Goal: Use online tool/utility: Utilize a website feature to perform a specific function

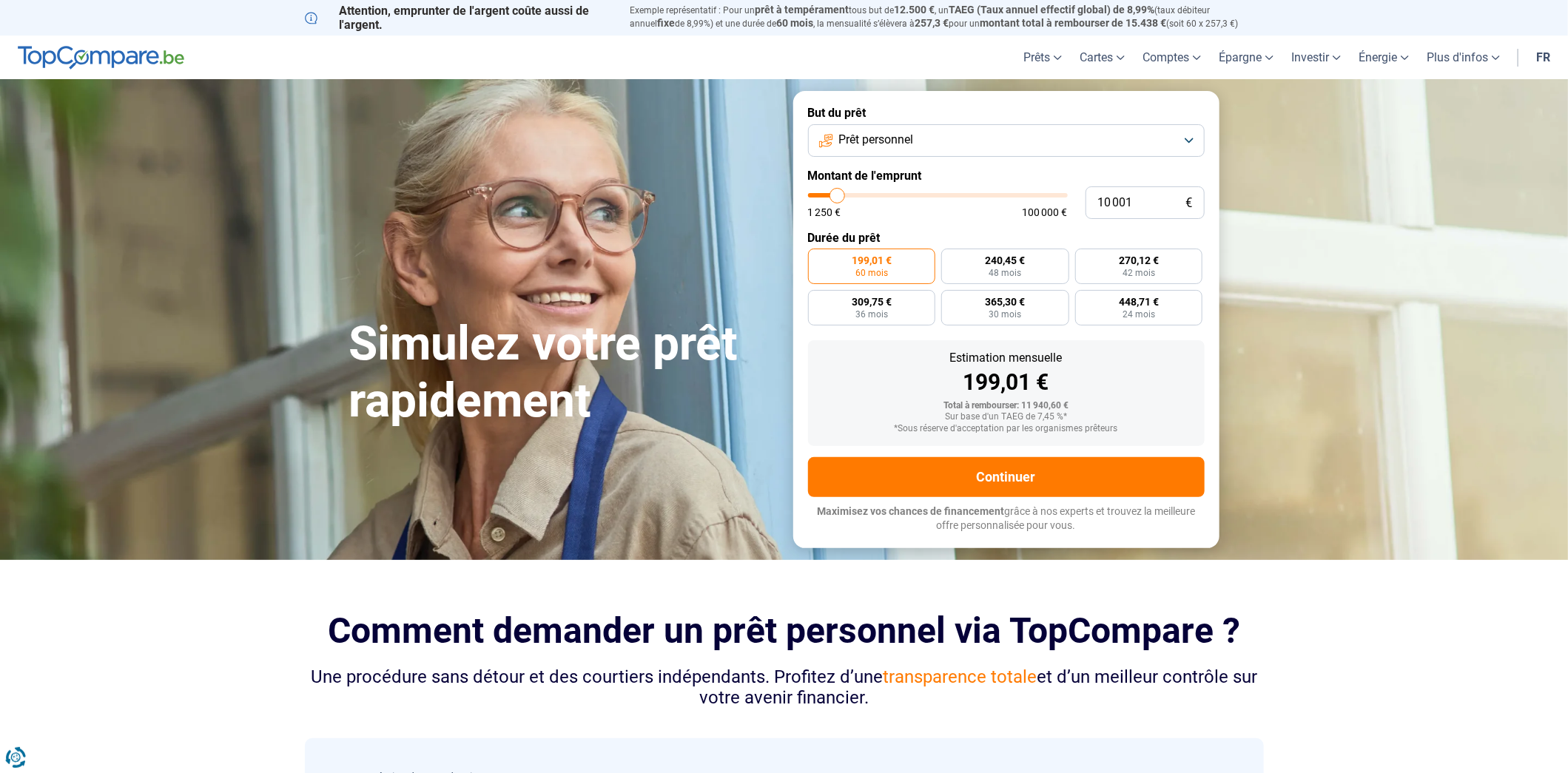
type input "13 500"
type input "13500"
type input "13 750"
type input "13750"
click at [846, 198] on input "range" at bounding box center [937, 194] width 260 height 4
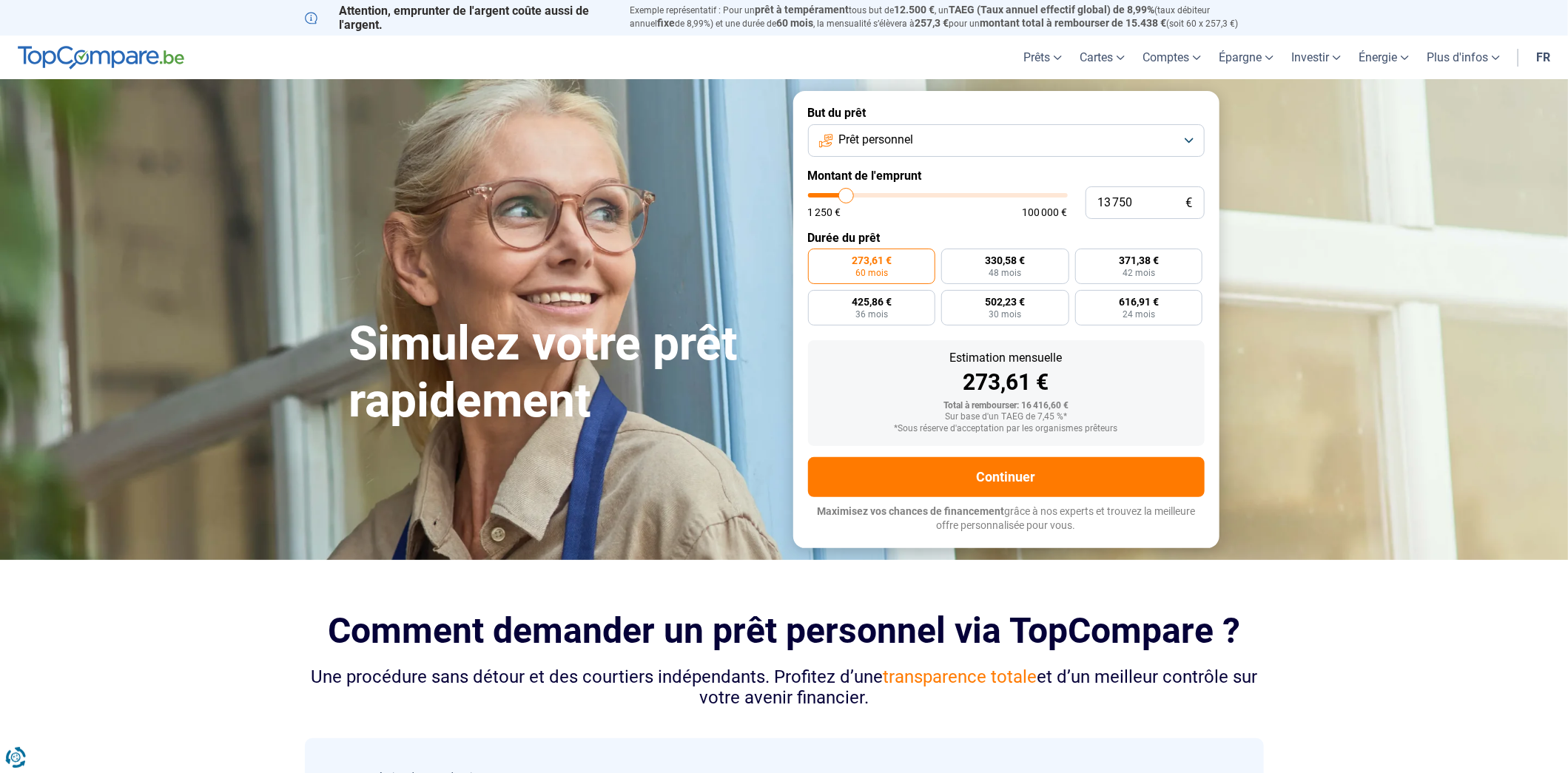
type input "14 000"
type input "14000"
type input "14 250"
type input "14250"
type input "14 750"
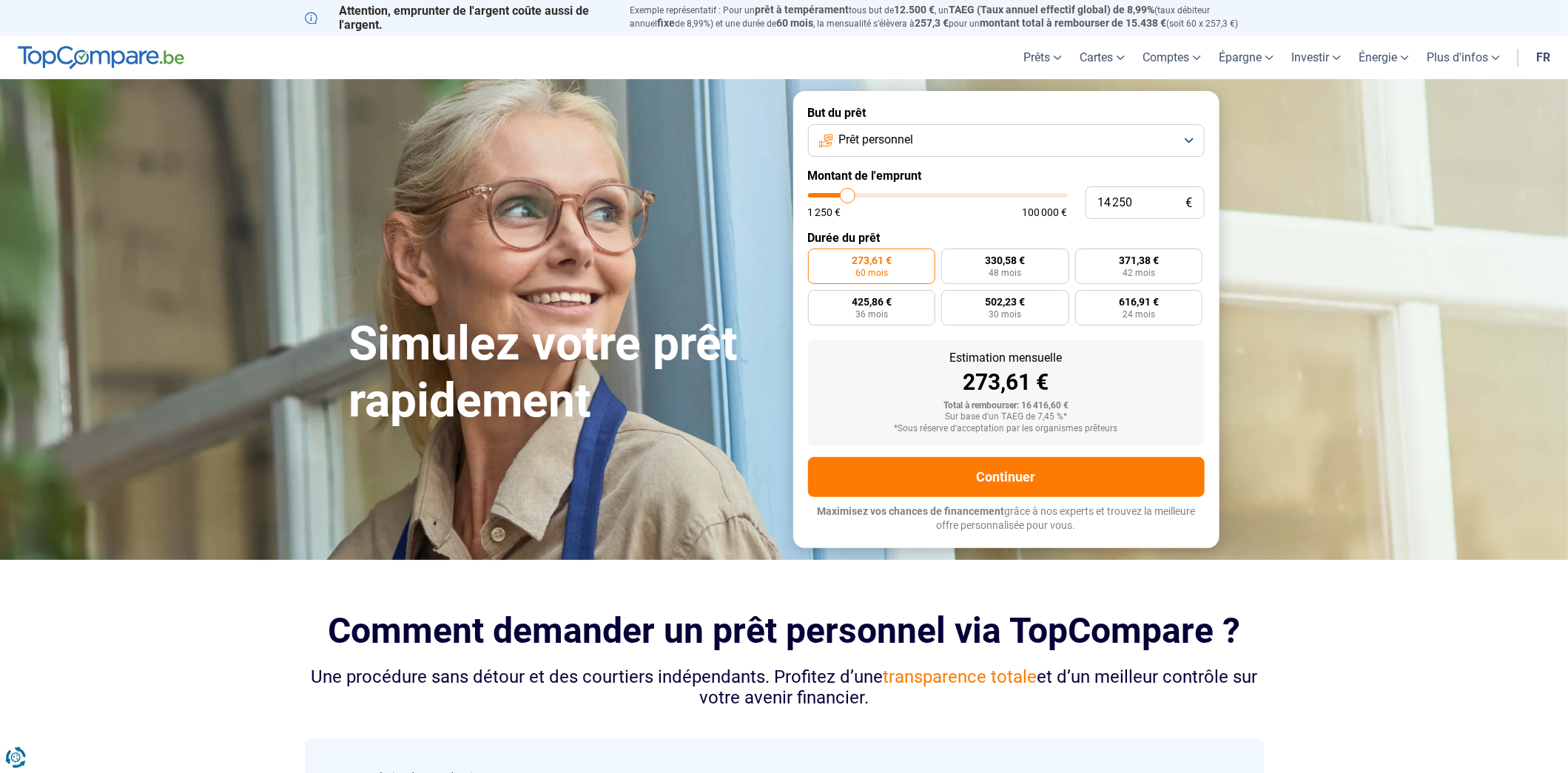
type input "14750"
type input "15 250"
type input "15250"
type input "15 750"
type input "15750"
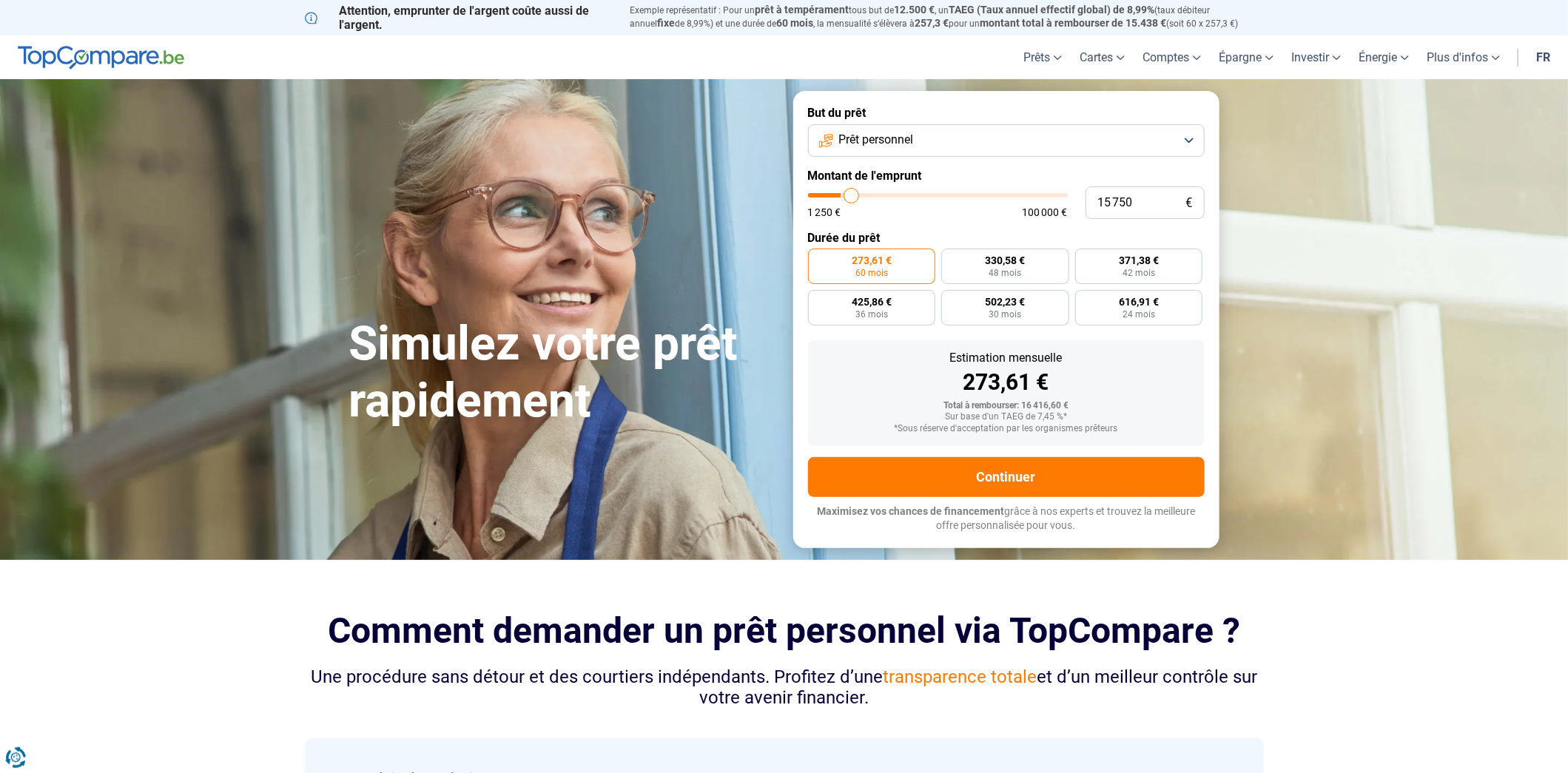
type input "16 000"
type input "16000"
type input "16 250"
type input "16250"
type input "16 750"
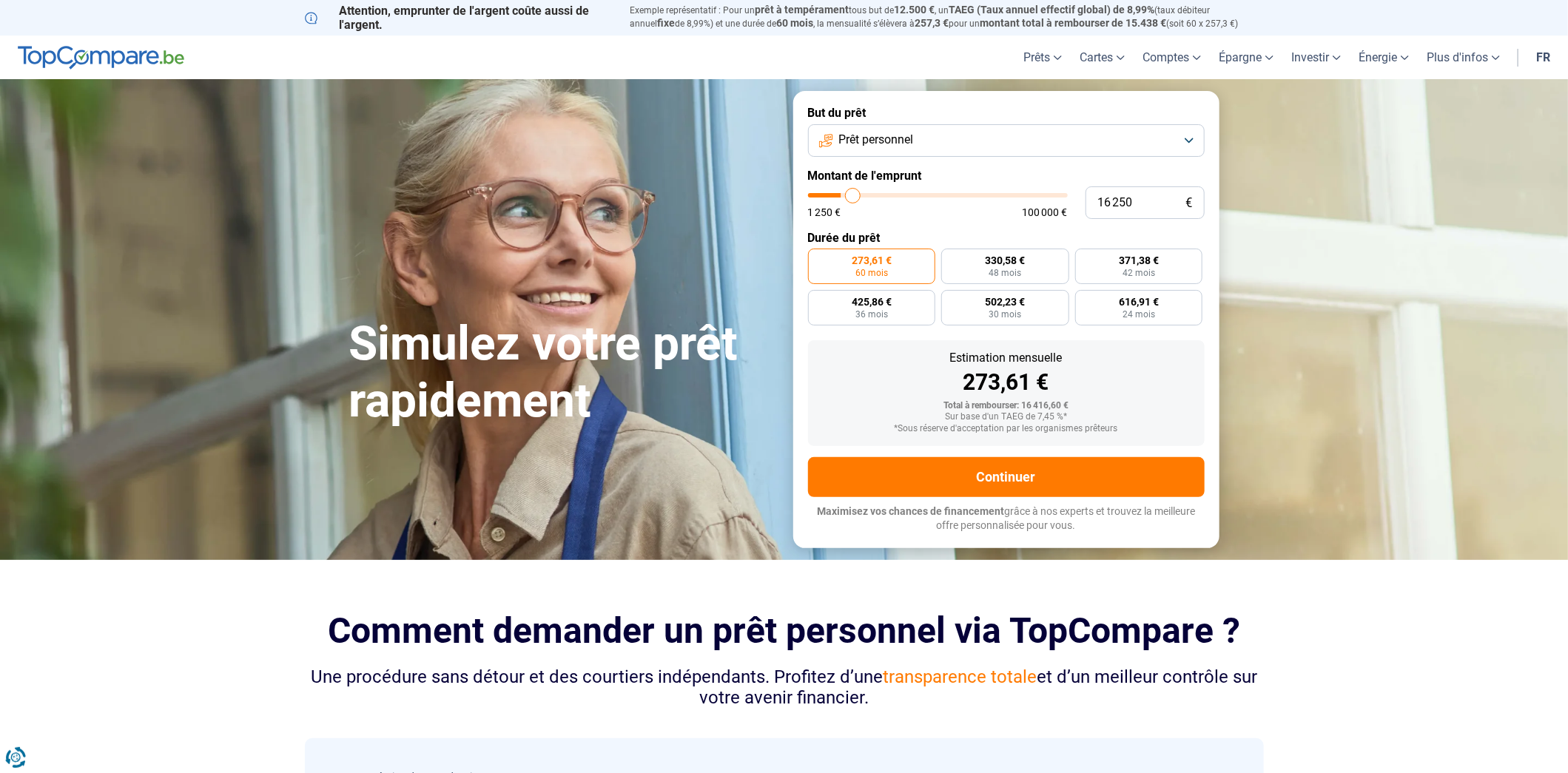
type input "16750"
type input "17 750"
type input "17750"
type input "19 000"
type input "19000"
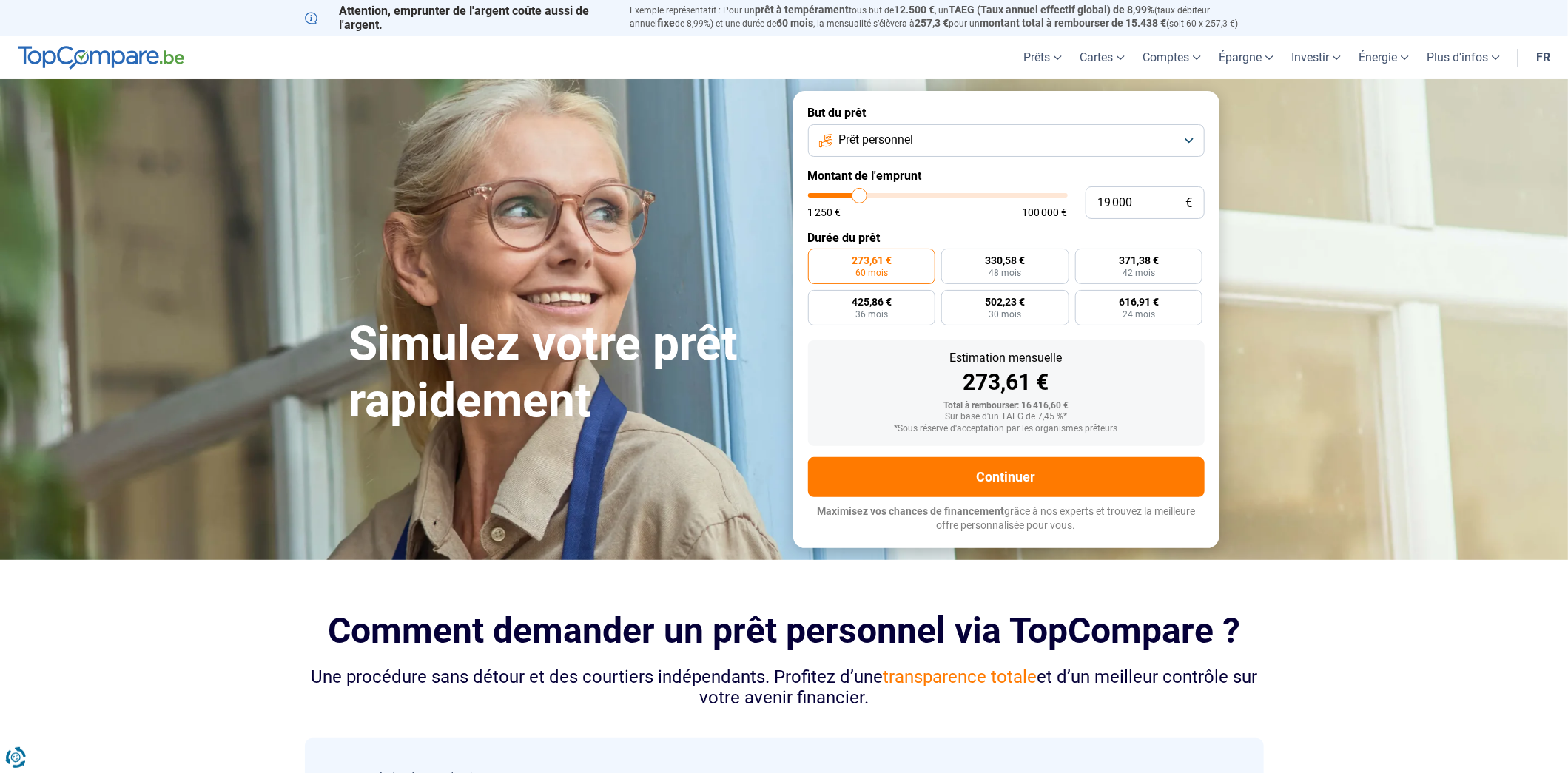
type input "21 750"
type input "21750"
type input "24 250"
type input "24250"
type input "27 750"
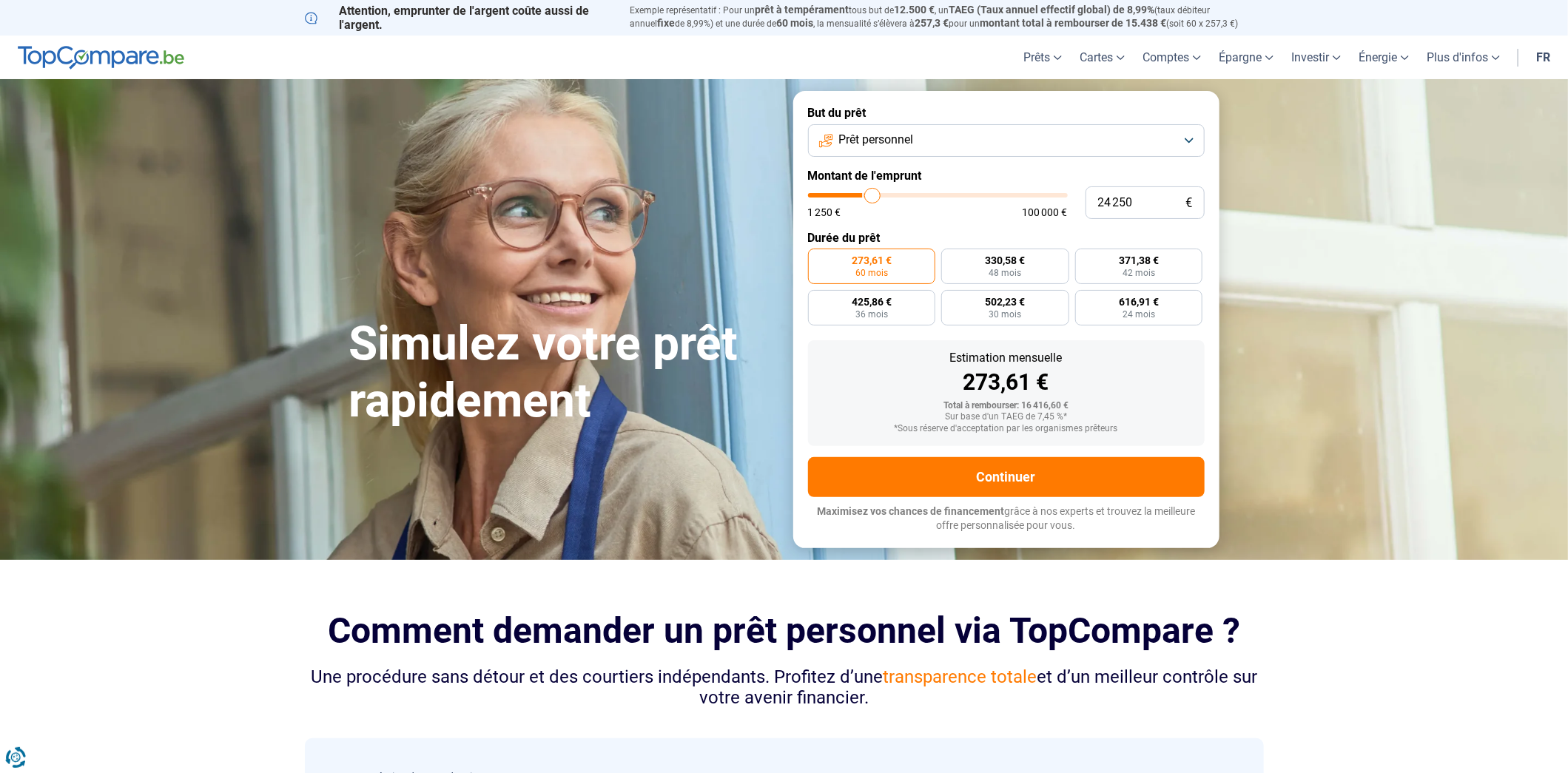
type input "27750"
type input "32 250"
type input "32250"
type input "35 500"
type input "35500"
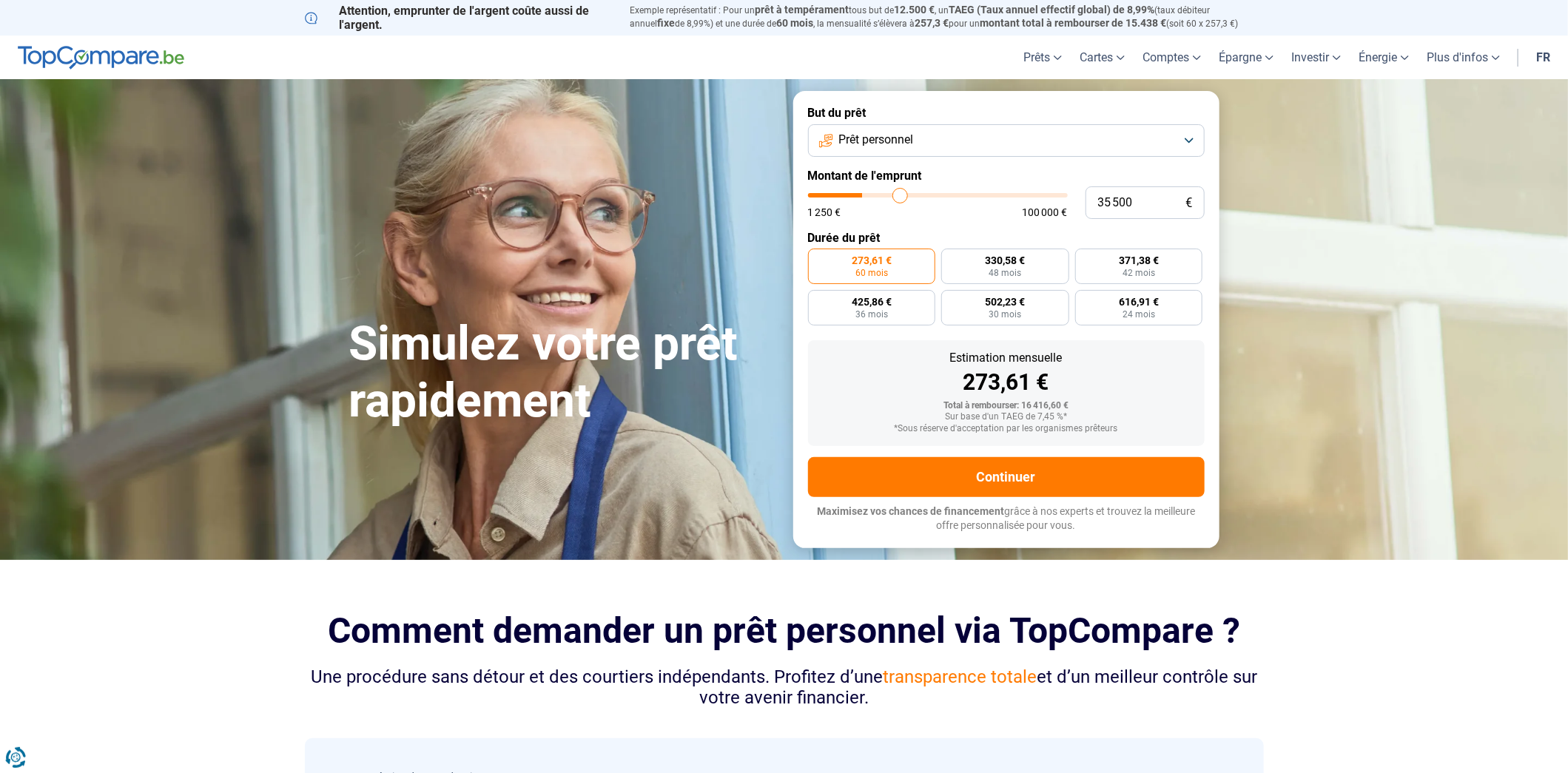
type input "37 000"
type input "37000"
type input "39 500"
type input "39500"
type input "40 500"
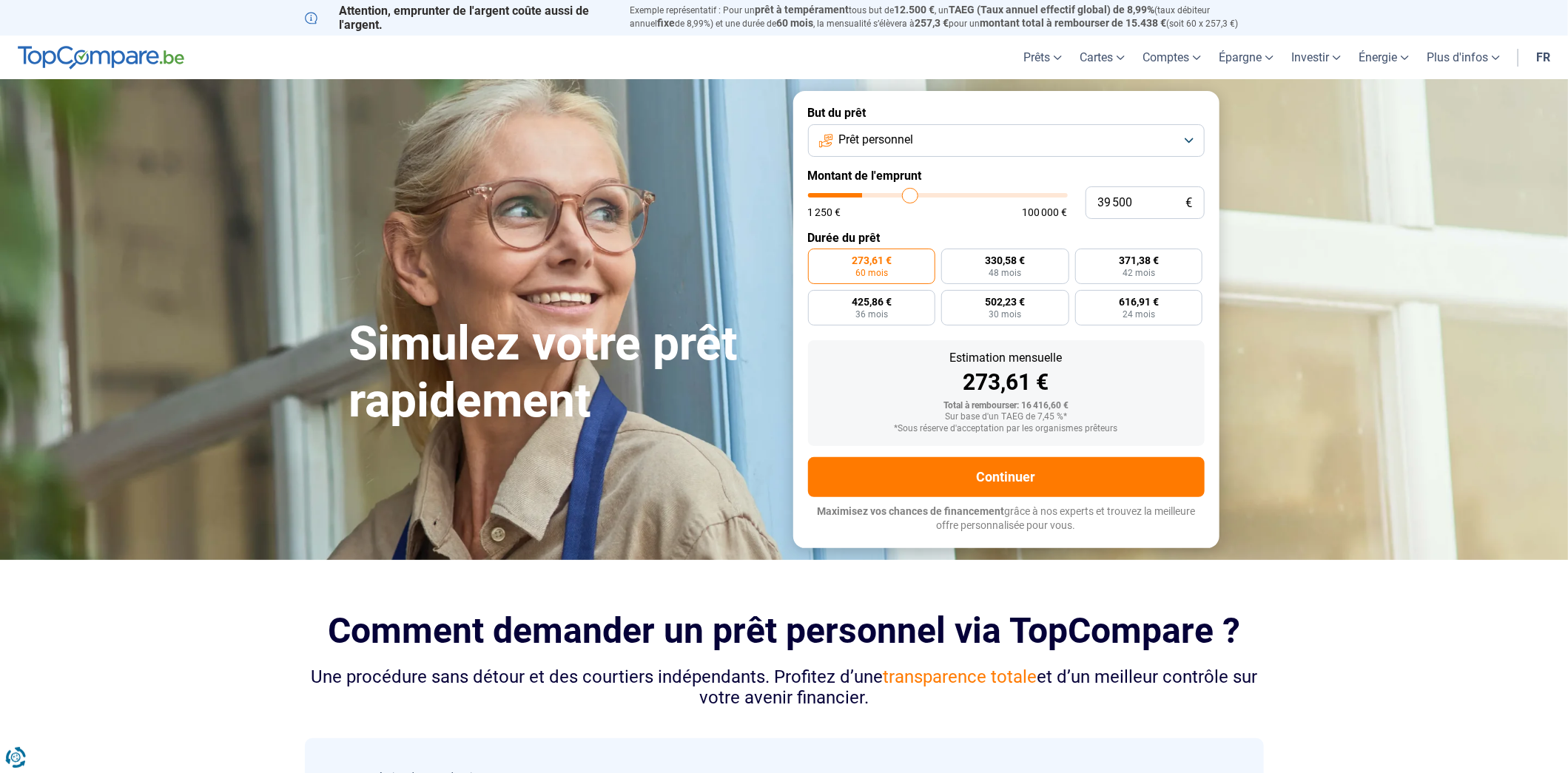
type input "40500"
type input "41 500"
type input "41500"
type input "43 000"
type input "43000"
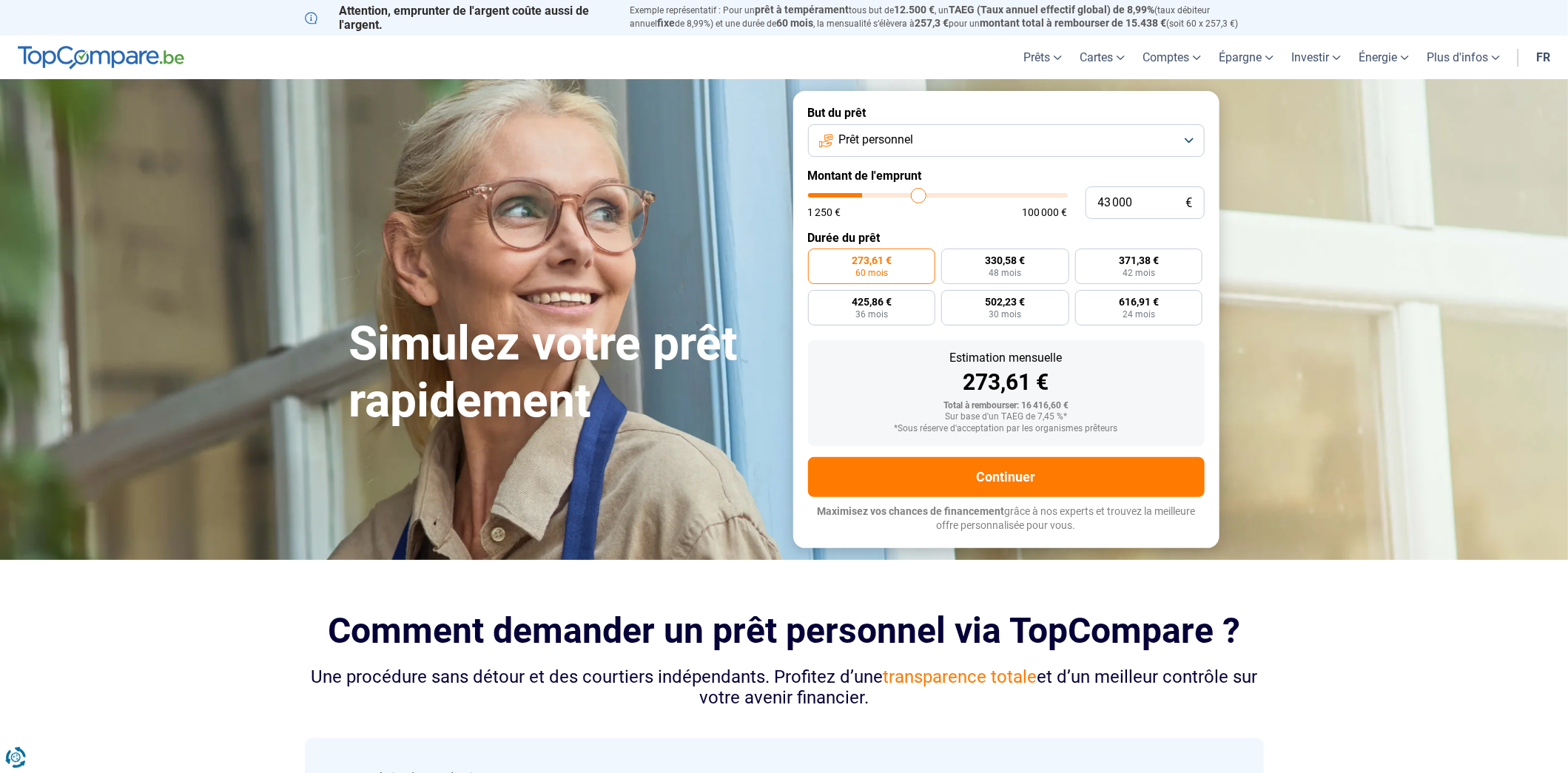
type input "44 250"
type input "44250"
type input "45 500"
type input "45500"
type input "46 250"
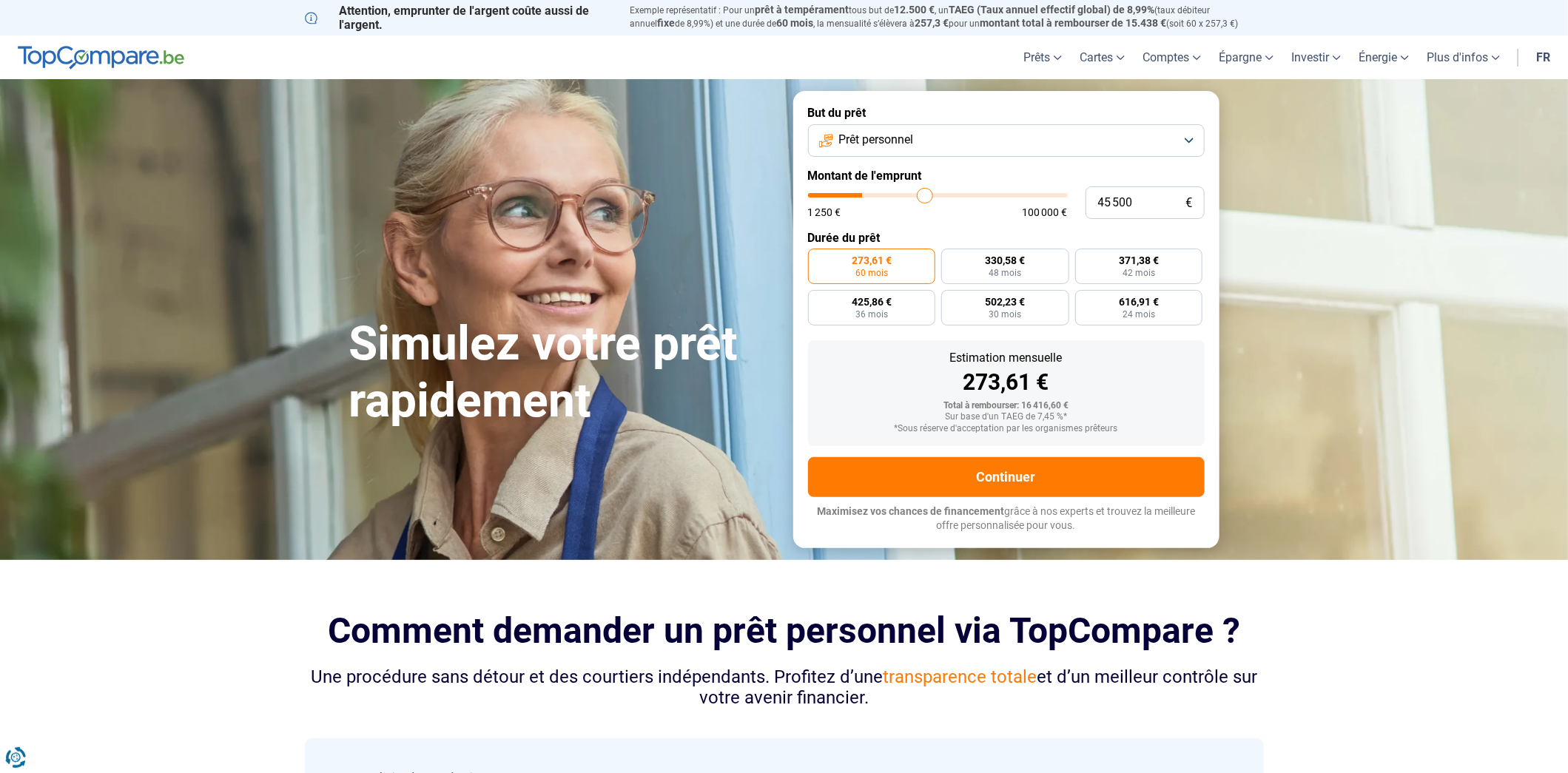
type input "46250"
type input "47 000"
type input "47000"
type input "47 250"
type input "47250"
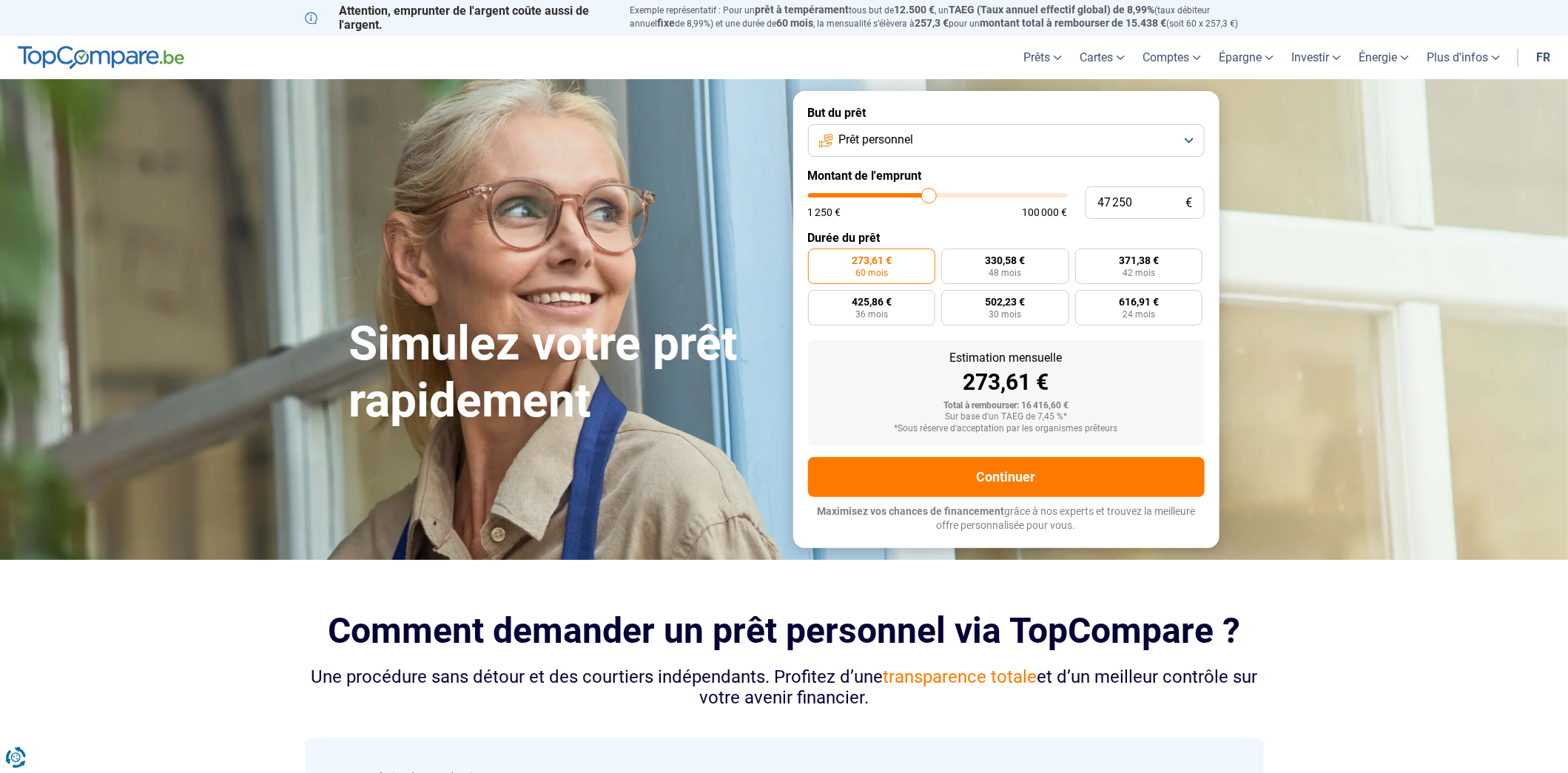
type input "47 750"
type input "47750"
type input "48 000"
type input "48000"
type input "48 250"
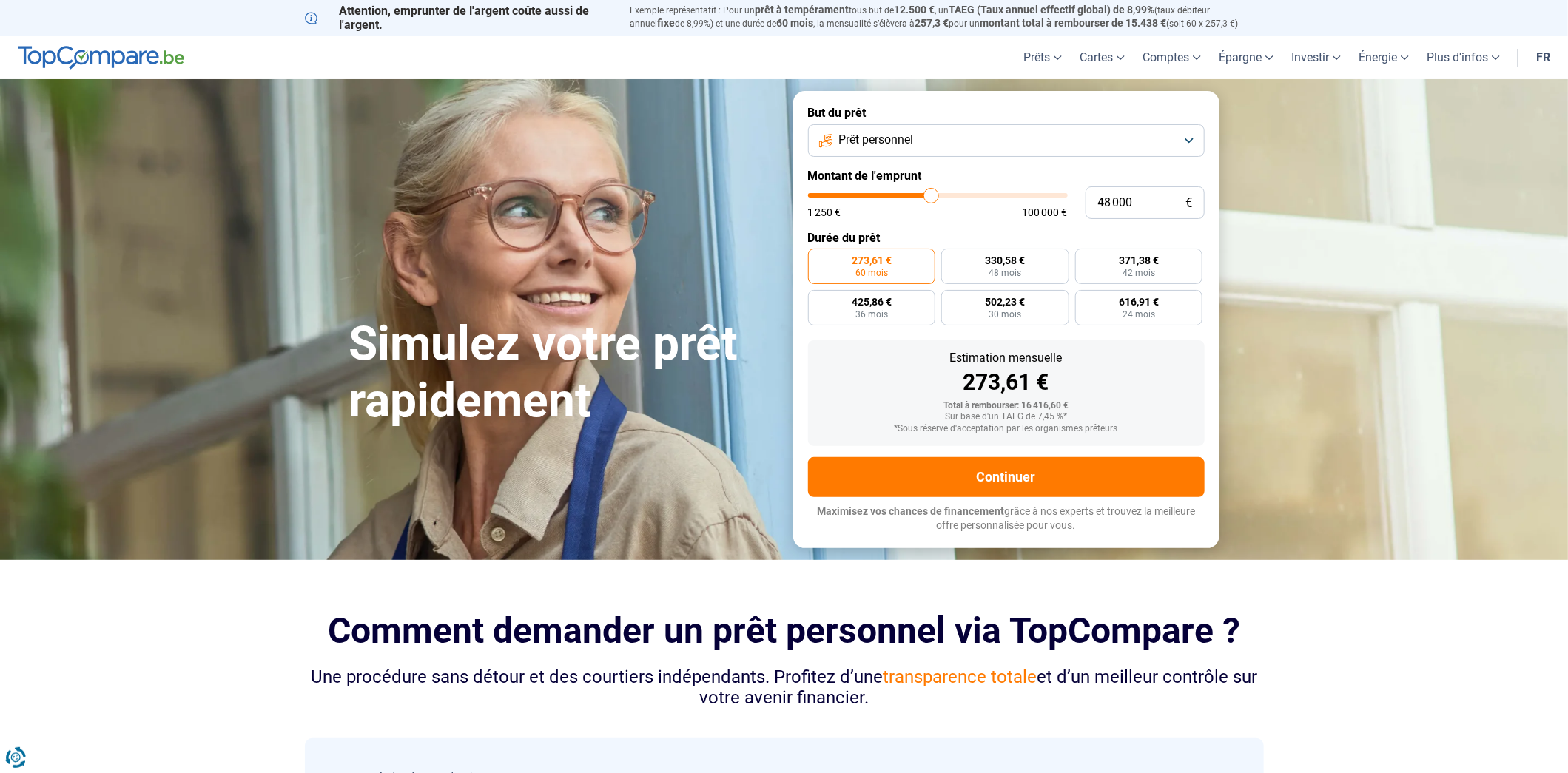
type input "48250"
type input "48 500"
type input "48500"
type input "48 750"
type input "48750"
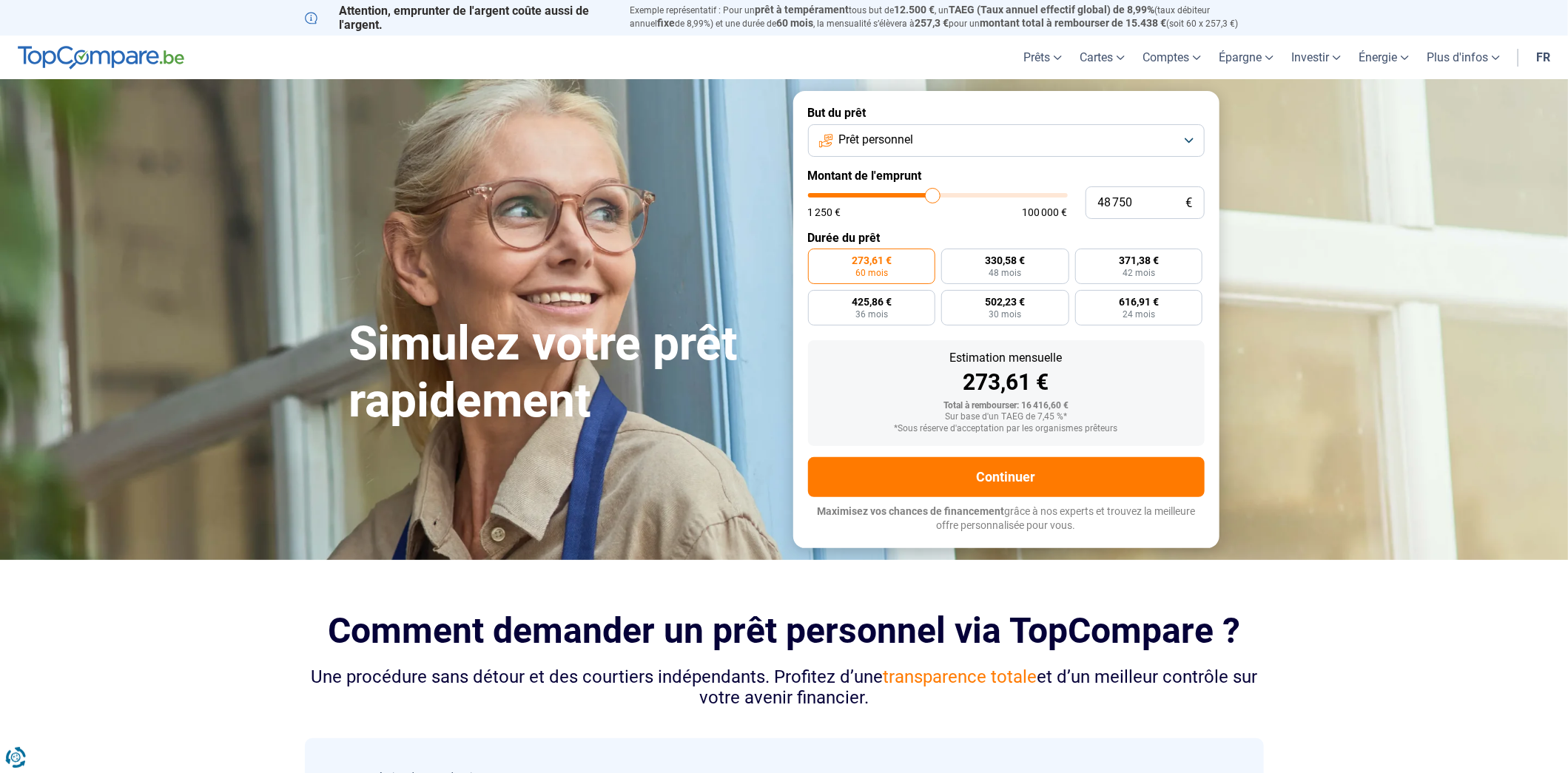
type input "49 000"
type input "49000"
type input "49 250"
type input "49250"
type input "49 750"
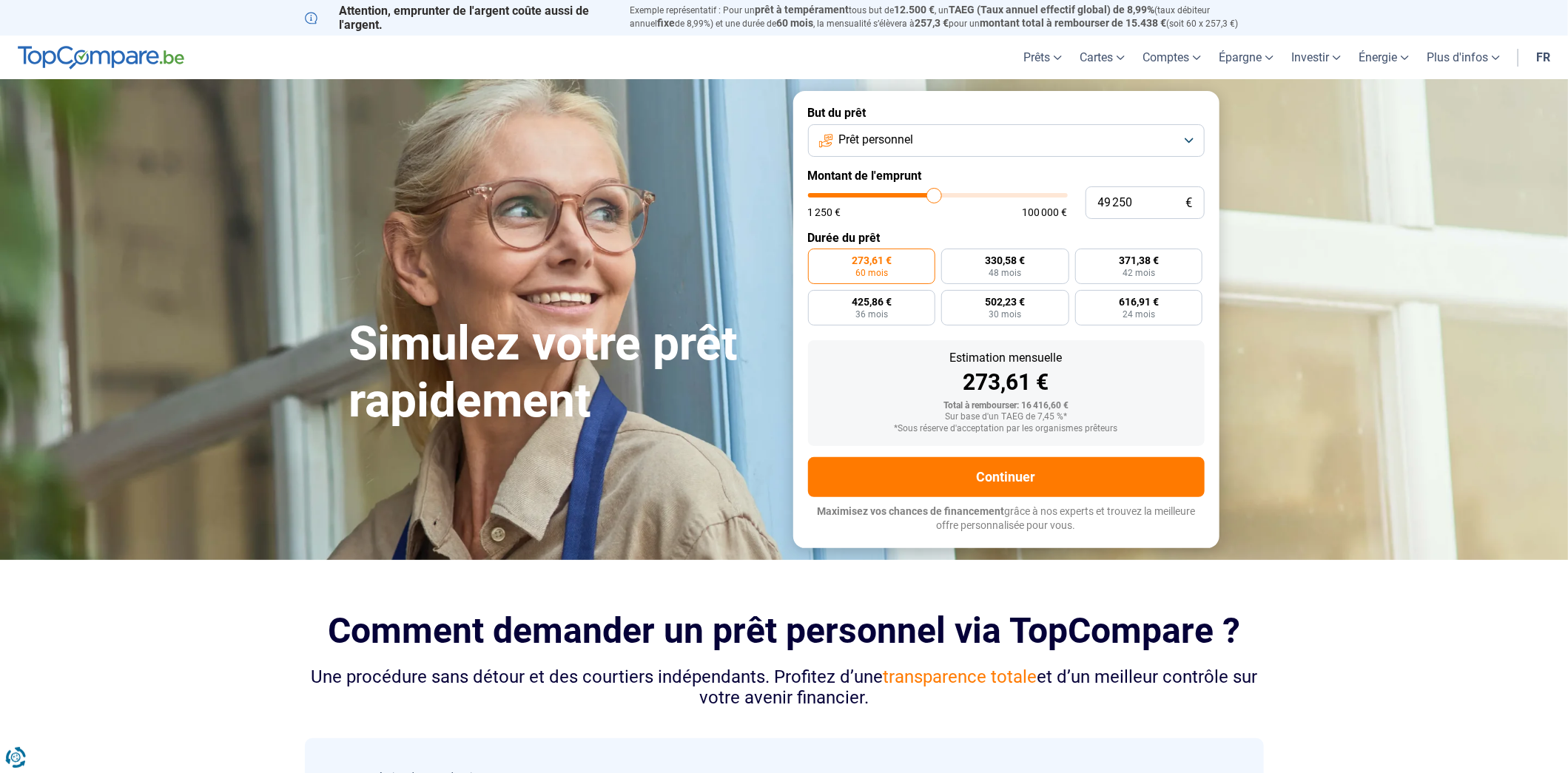
type input "49750"
type input "50 000"
type input "50000"
type input "50 250"
type input "50250"
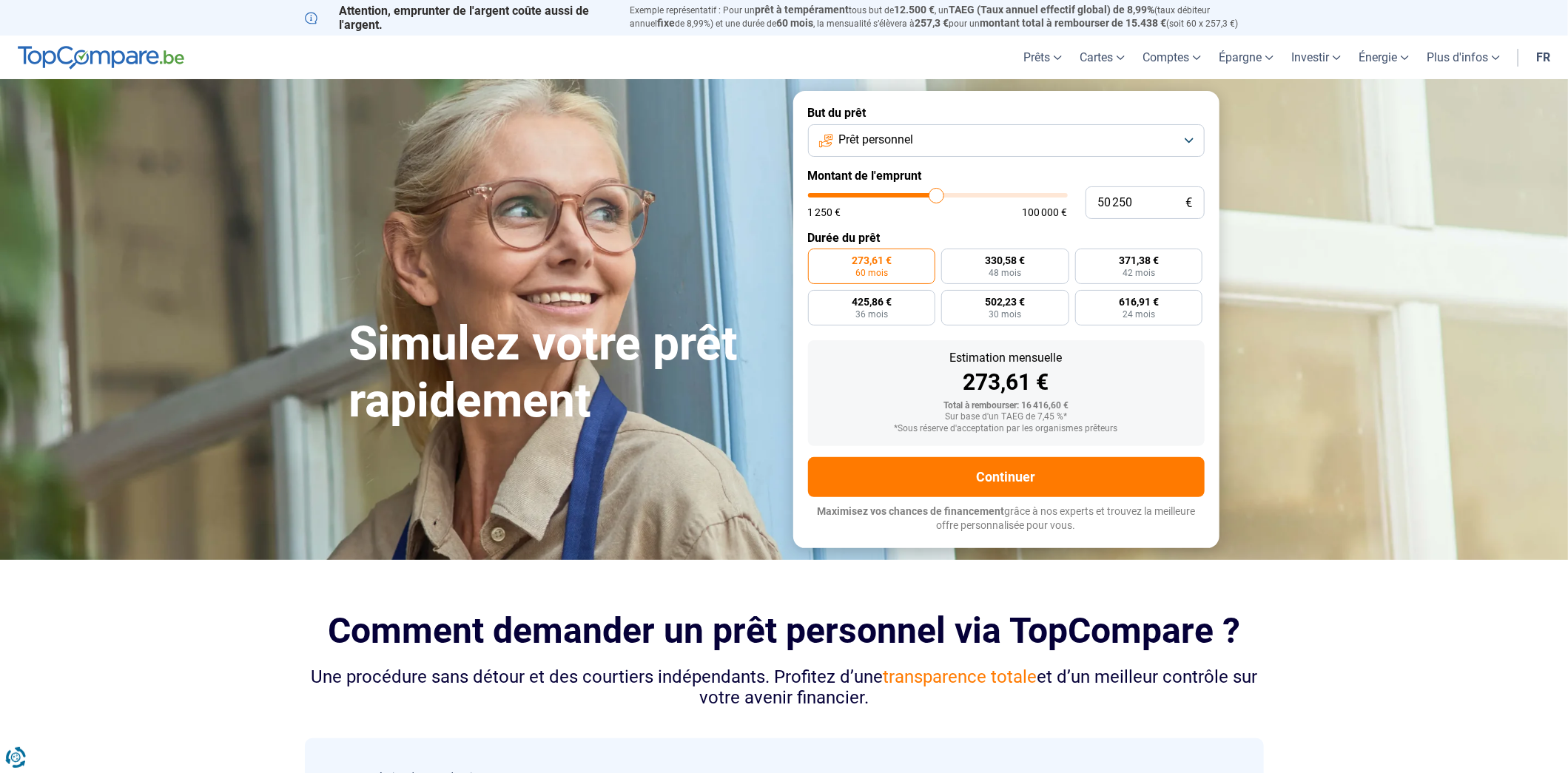
type input "50 500"
type input "50500"
type input "50 750"
type input "50750"
type input "51 000"
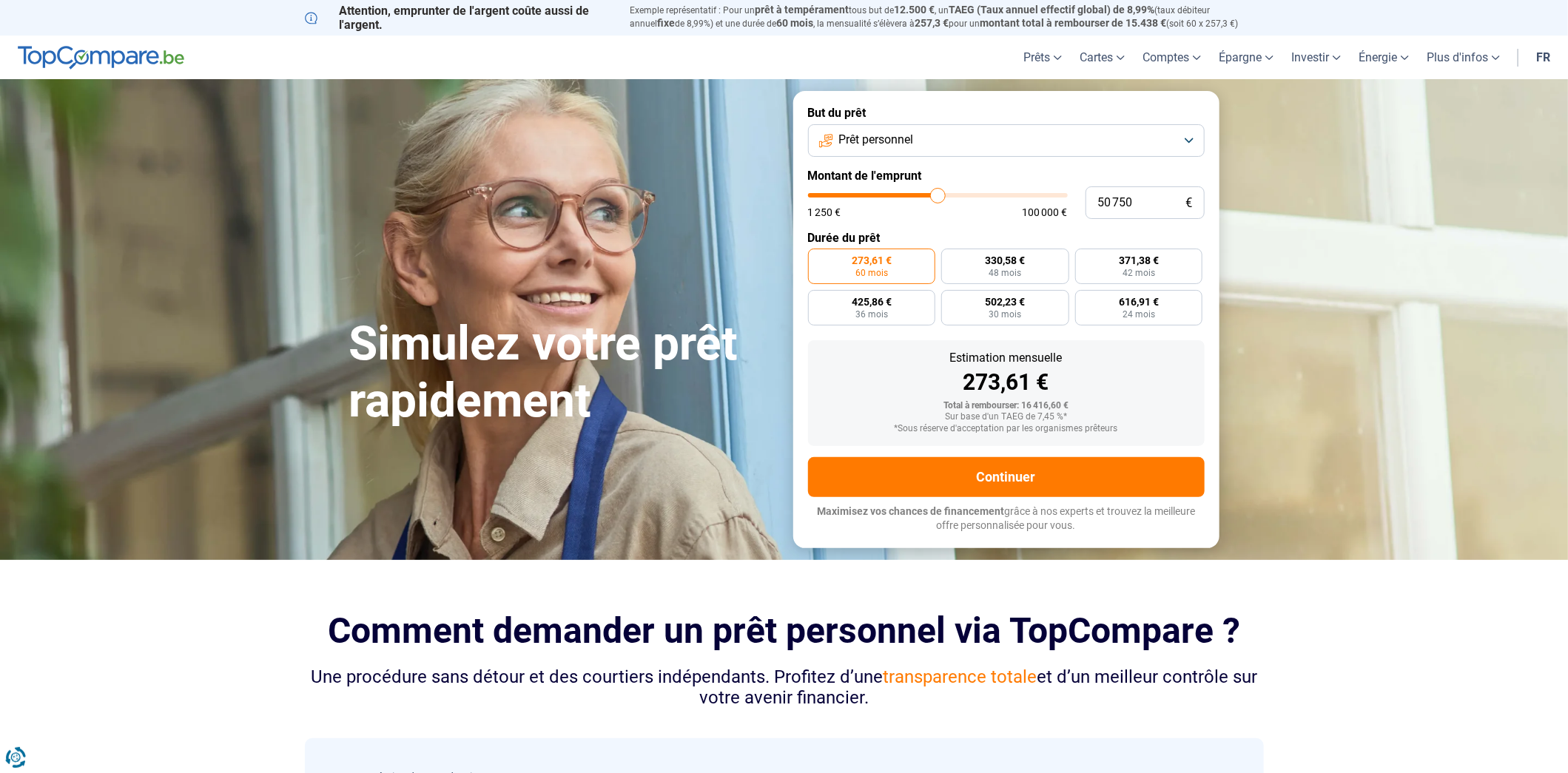
type input "51000"
type input "51 750"
type input "51750"
type input "52 500"
type input "52500"
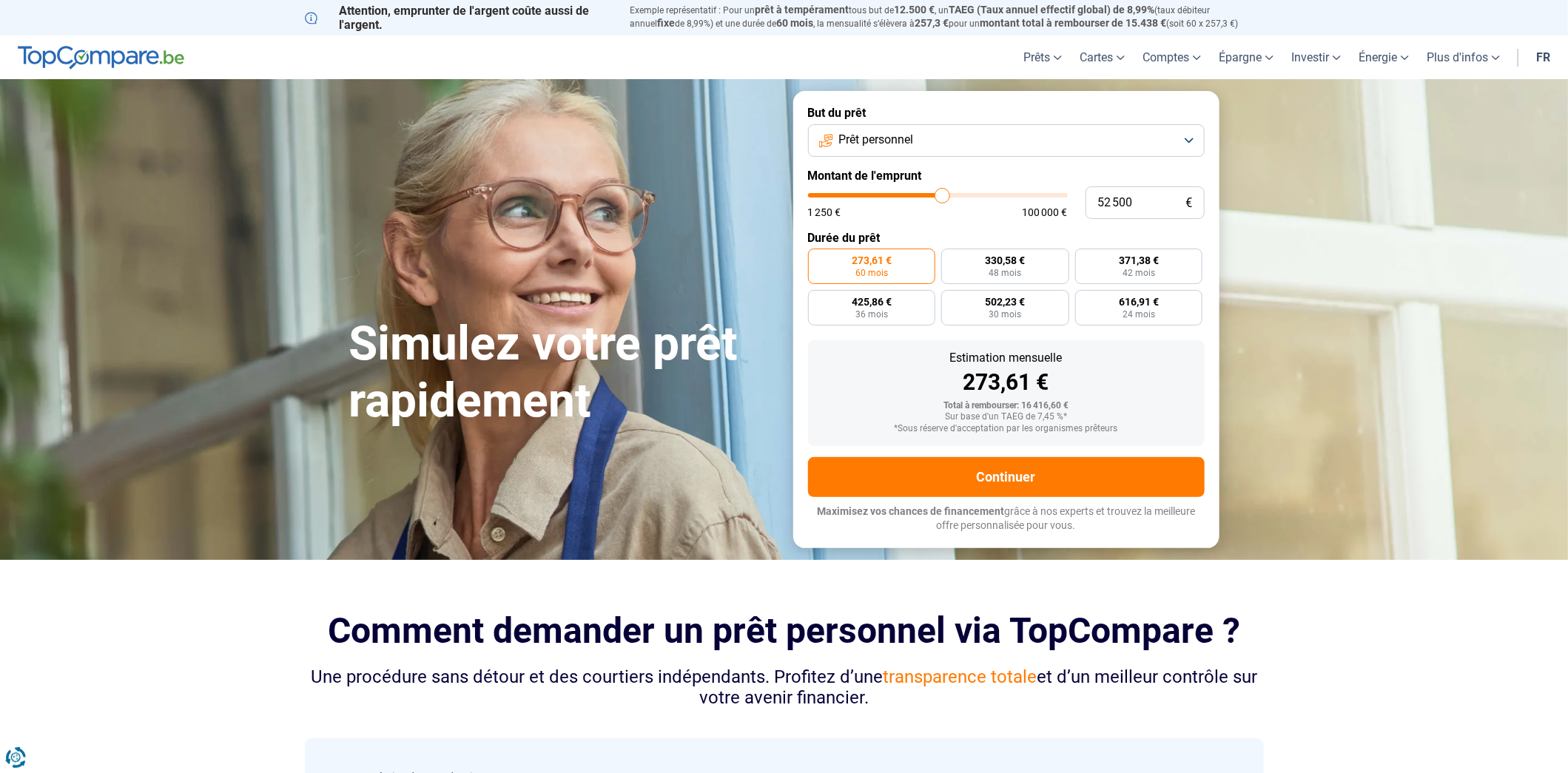
type input "54 000"
type input "54000"
type input "54 500"
type input "54500"
type input "55 500"
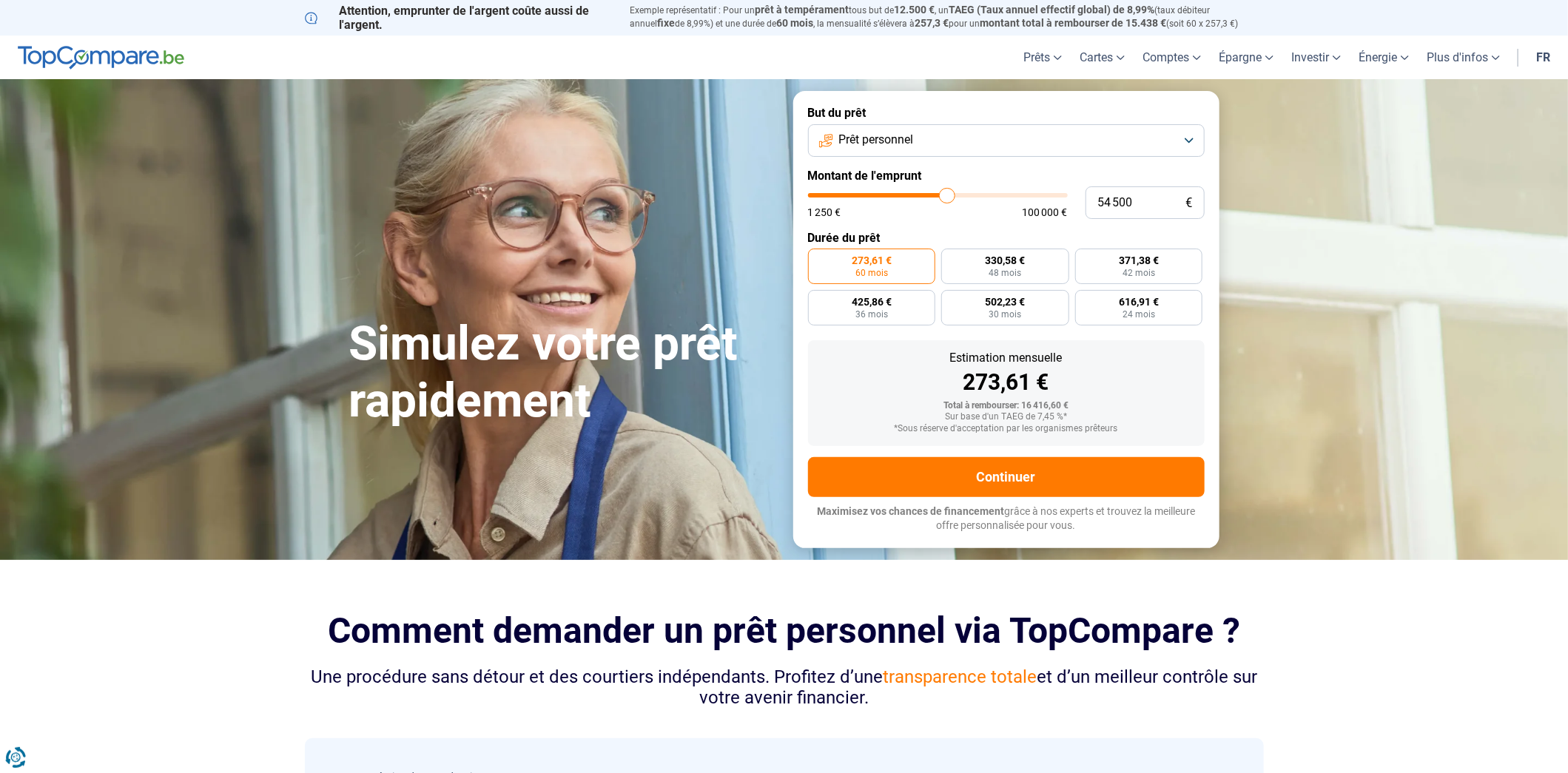
type input "55500"
type input "56 500"
type input "56500"
type input "57 000"
type input "57000"
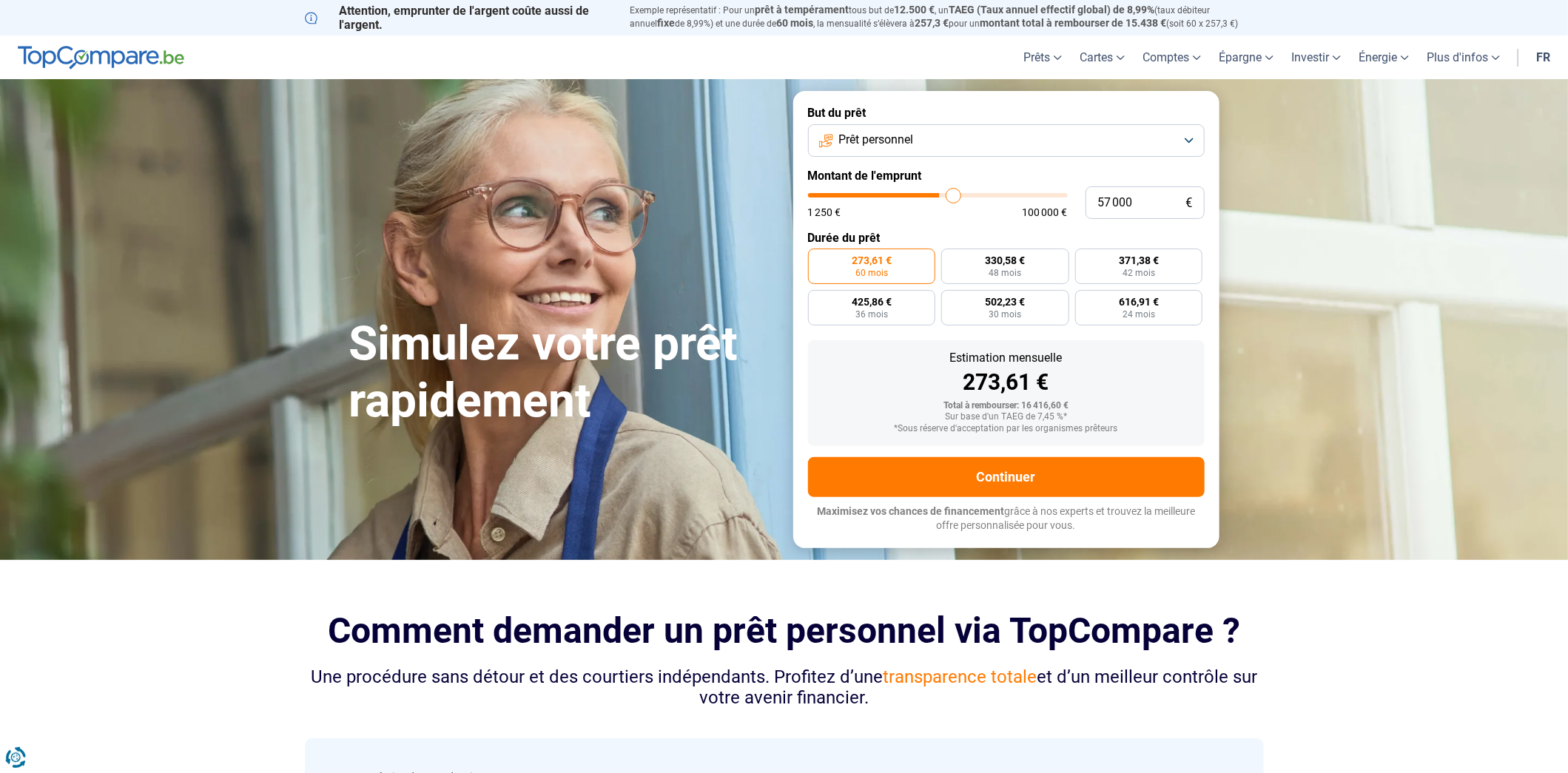
type input "58 250"
type input "58250"
type input "59 500"
type input "59500"
type input "60 500"
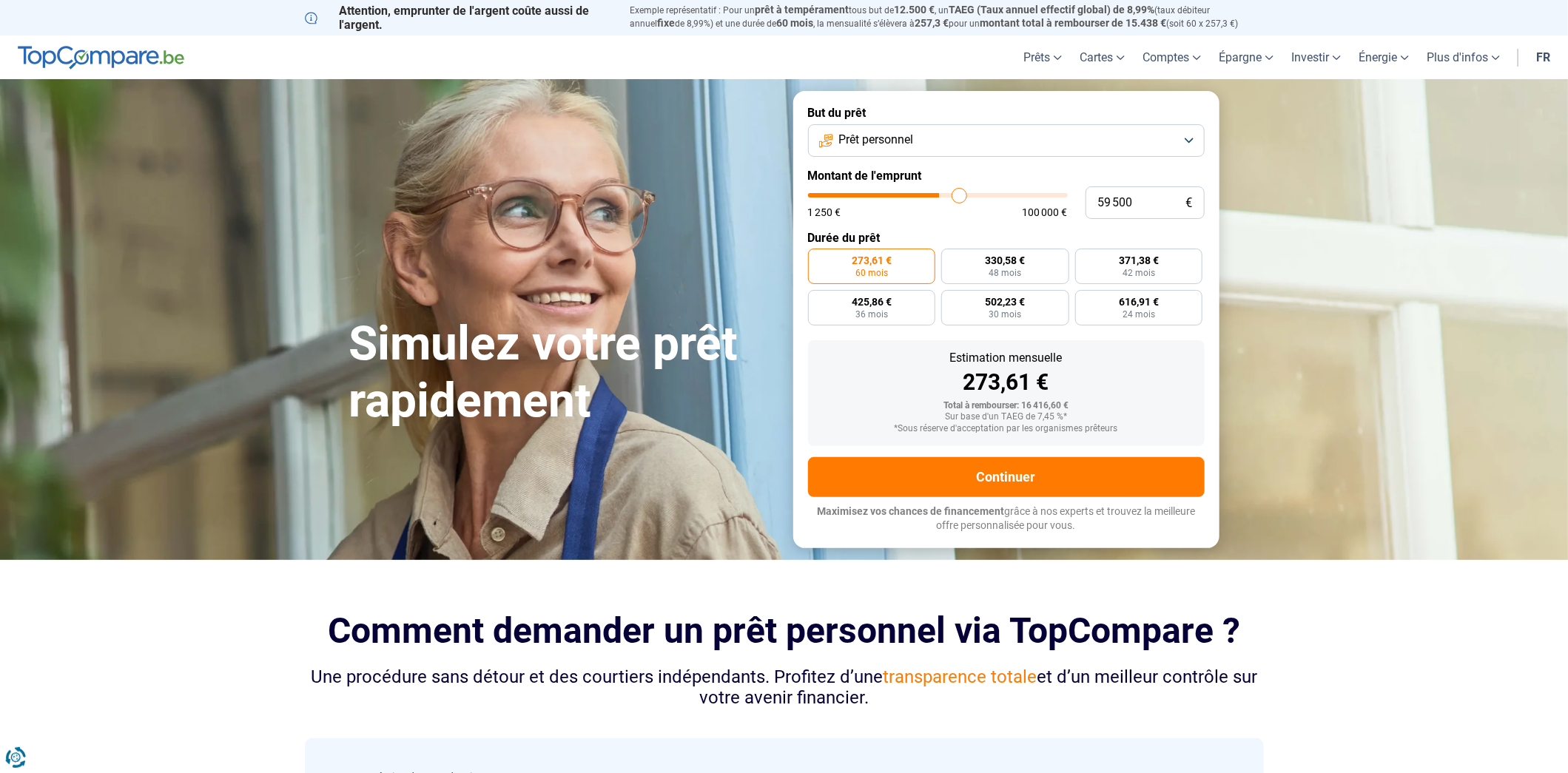
type input "60500"
type input "61 500"
type input "61500"
type input "62 500"
type input "62500"
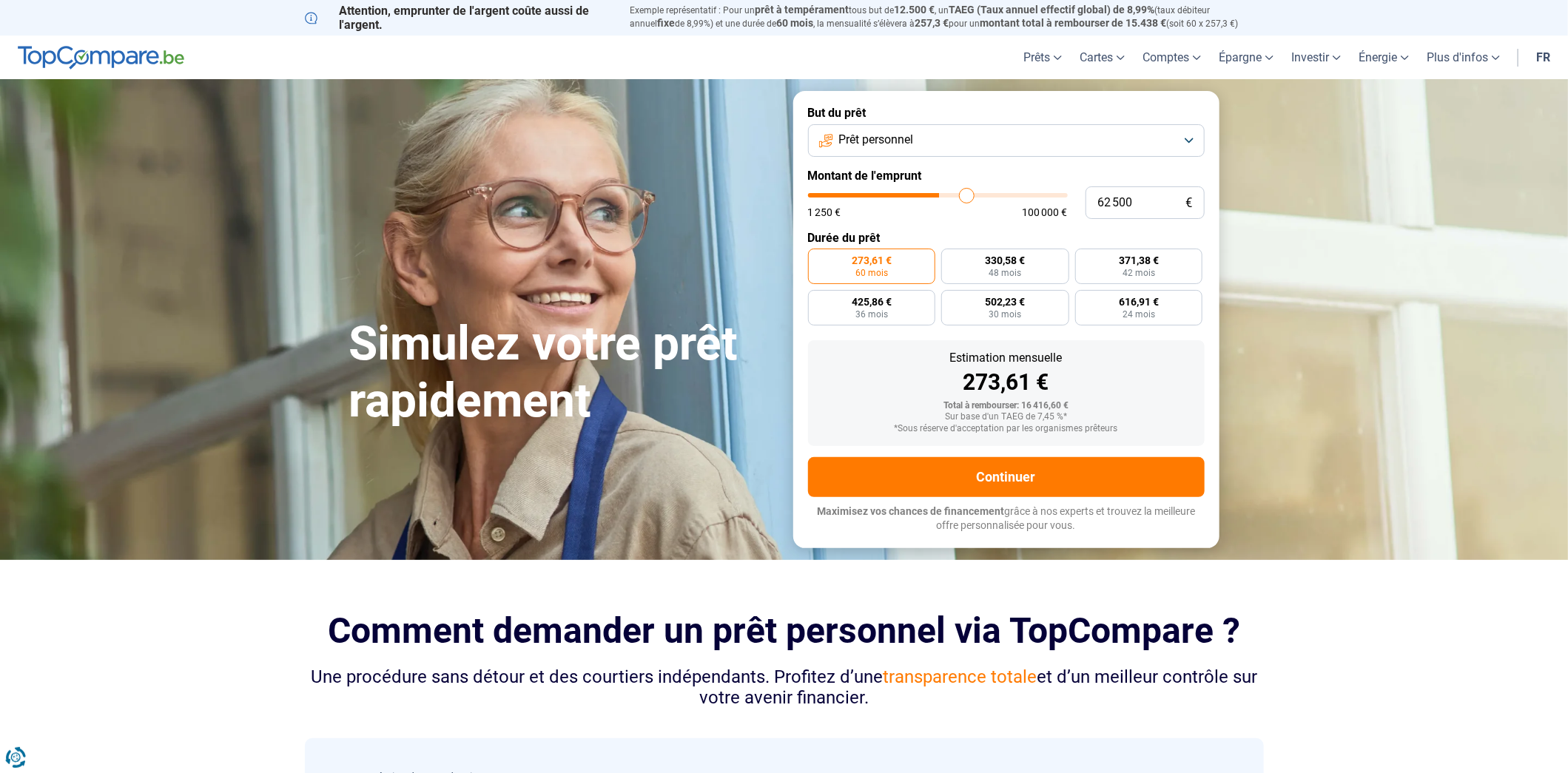
type input "63 250"
type input "63250"
type input "64 250"
type input "64250"
type input "65 000"
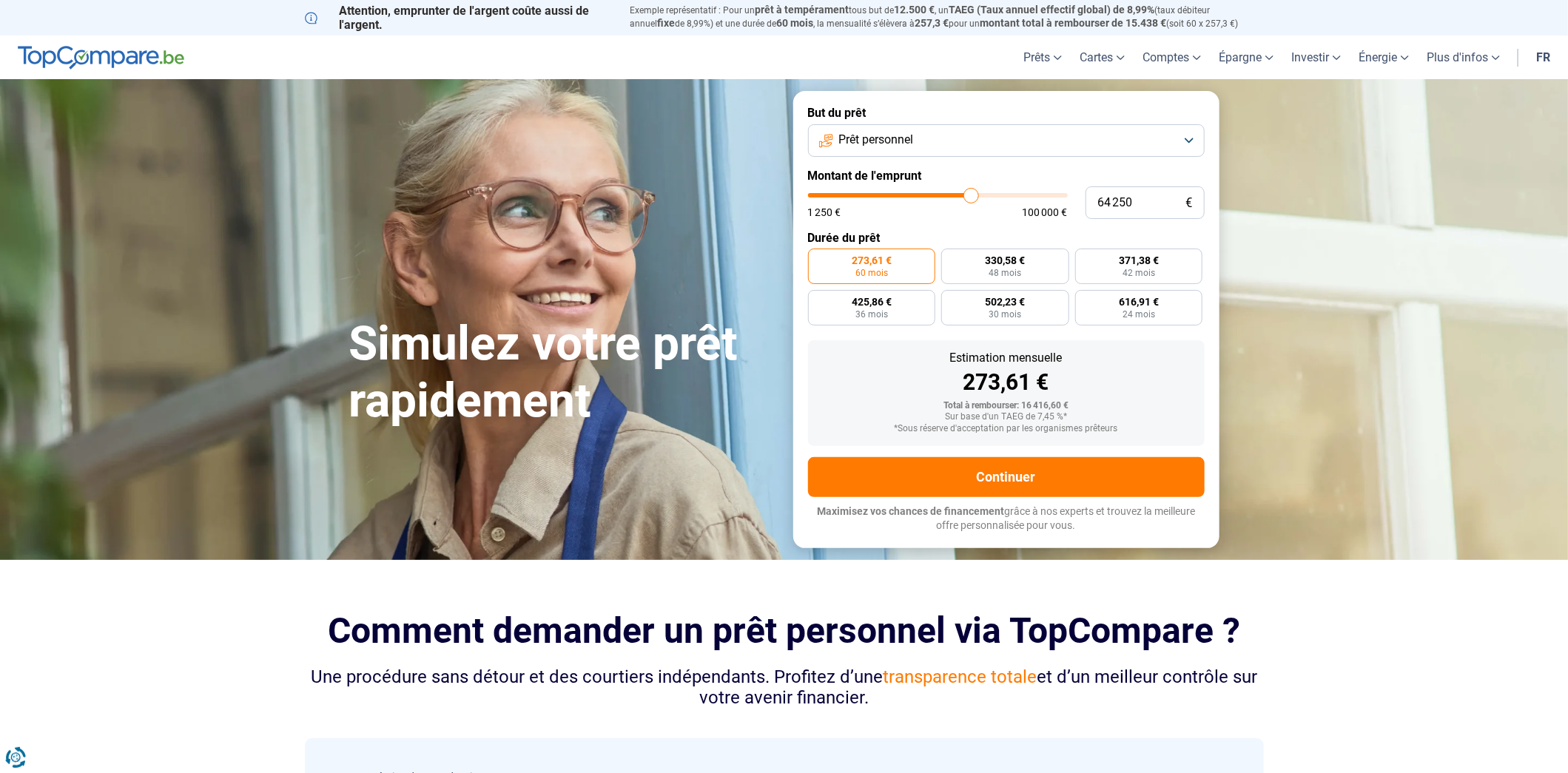
type input "65000"
type input "65 750"
type input "65750"
type input "66 750"
type input "66750"
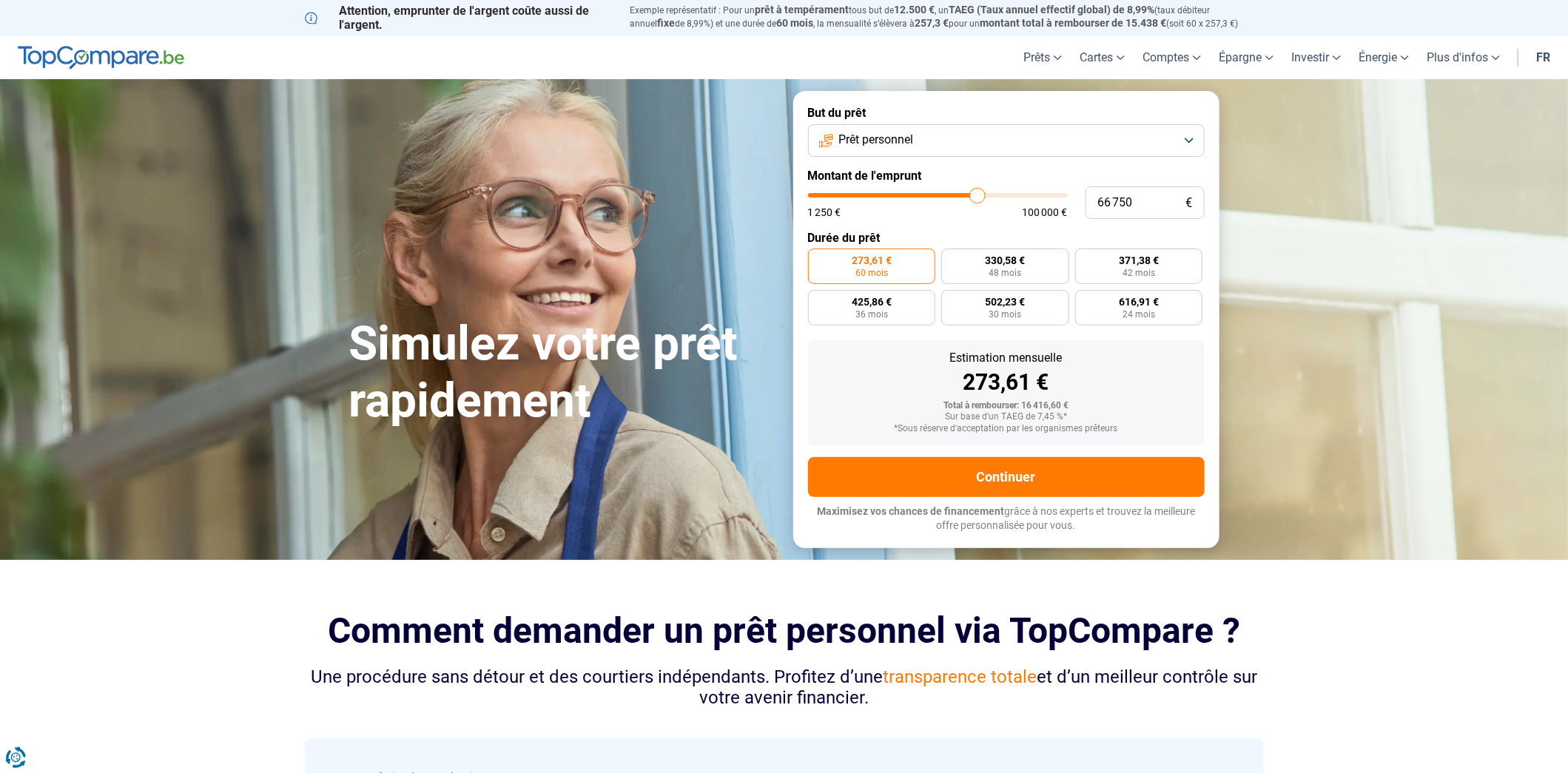
type input "67 750"
type input "67750"
type input "68 250"
type input "68250"
type input "68 500"
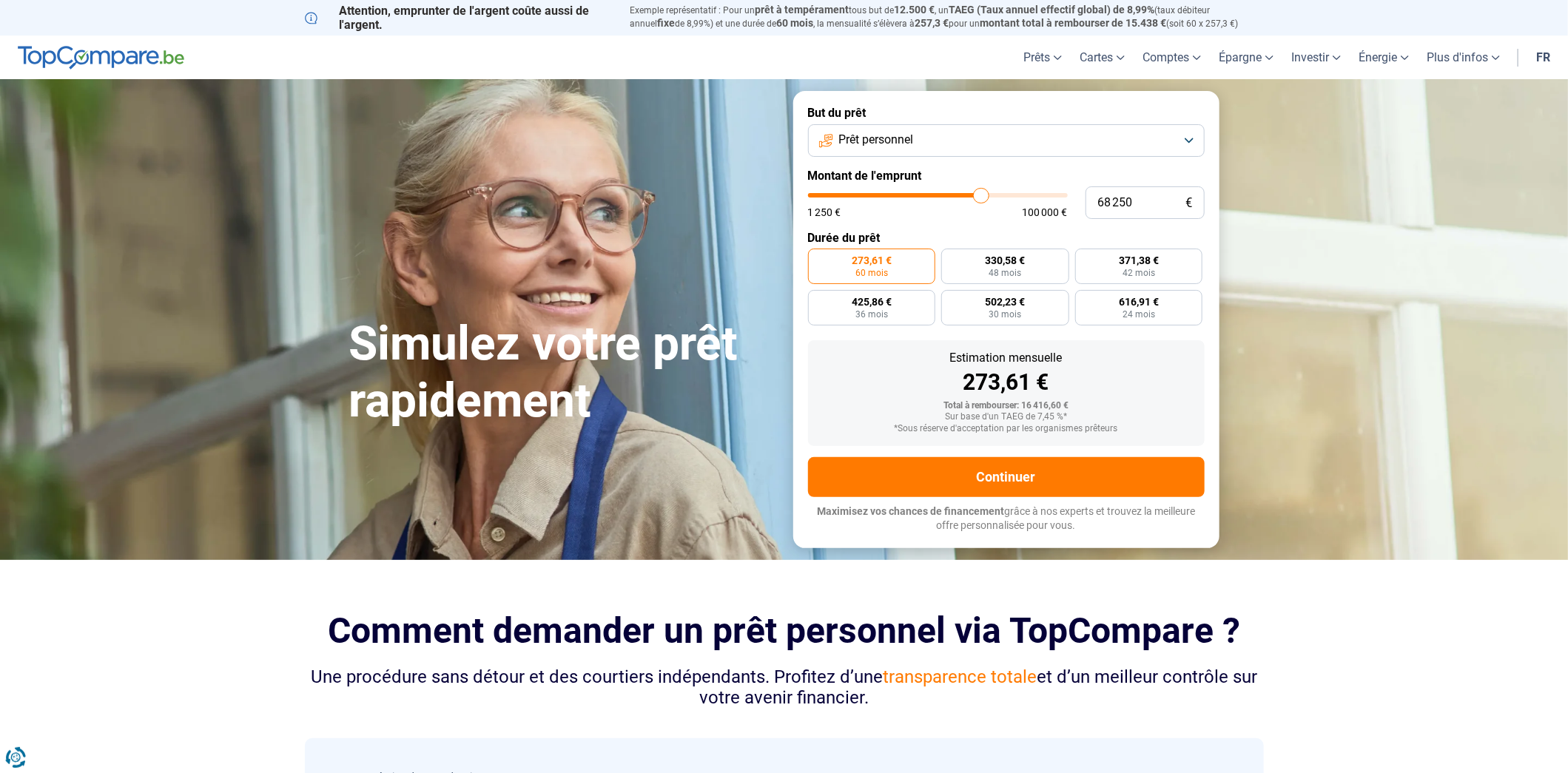
type input "68500"
type input "68 750"
type input "68750"
type input "69 000"
type input "69000"
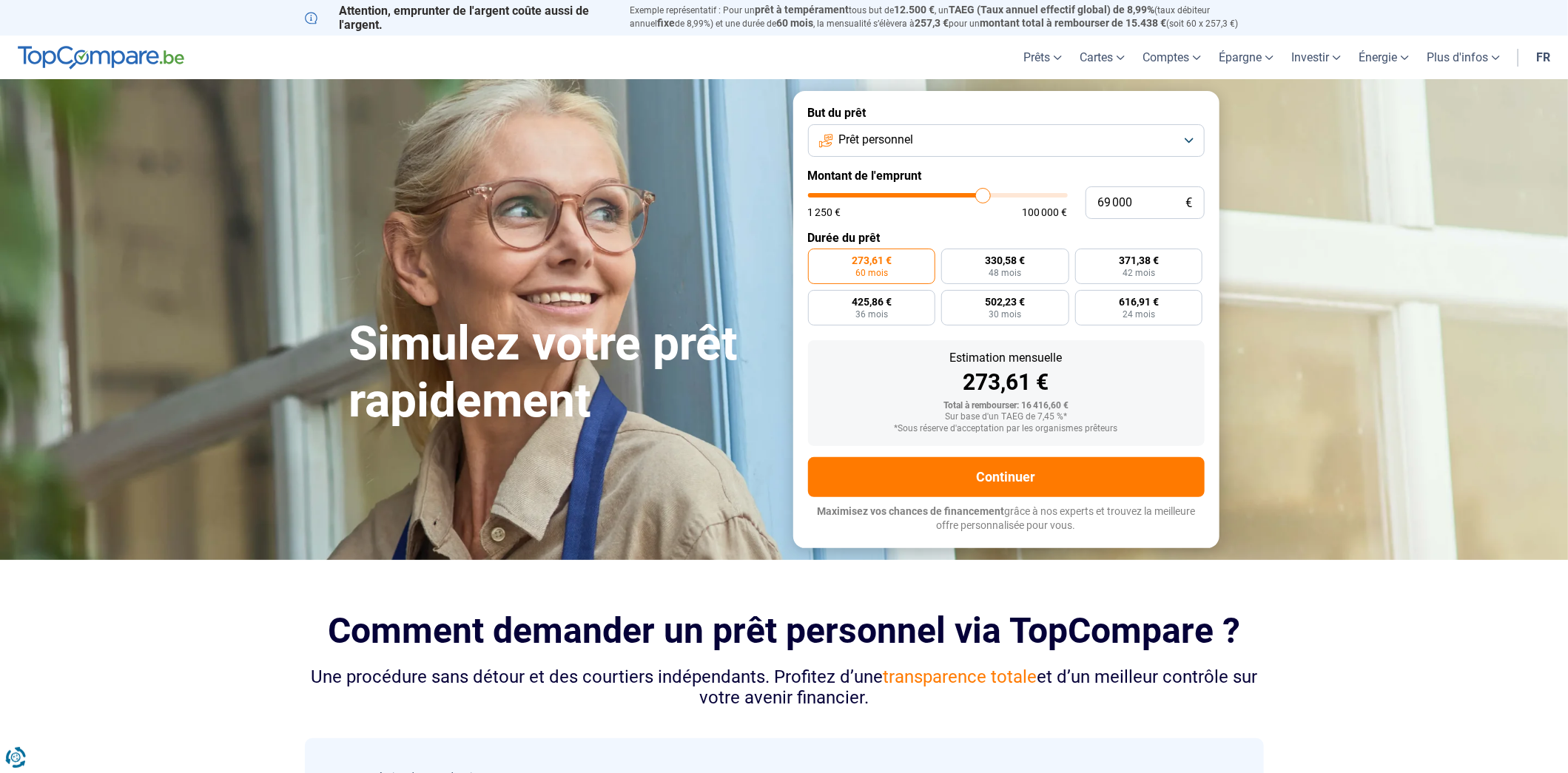
type input "69 250"
type input "69250"
type input "69 750"
type input "69750"
type input "70 000"
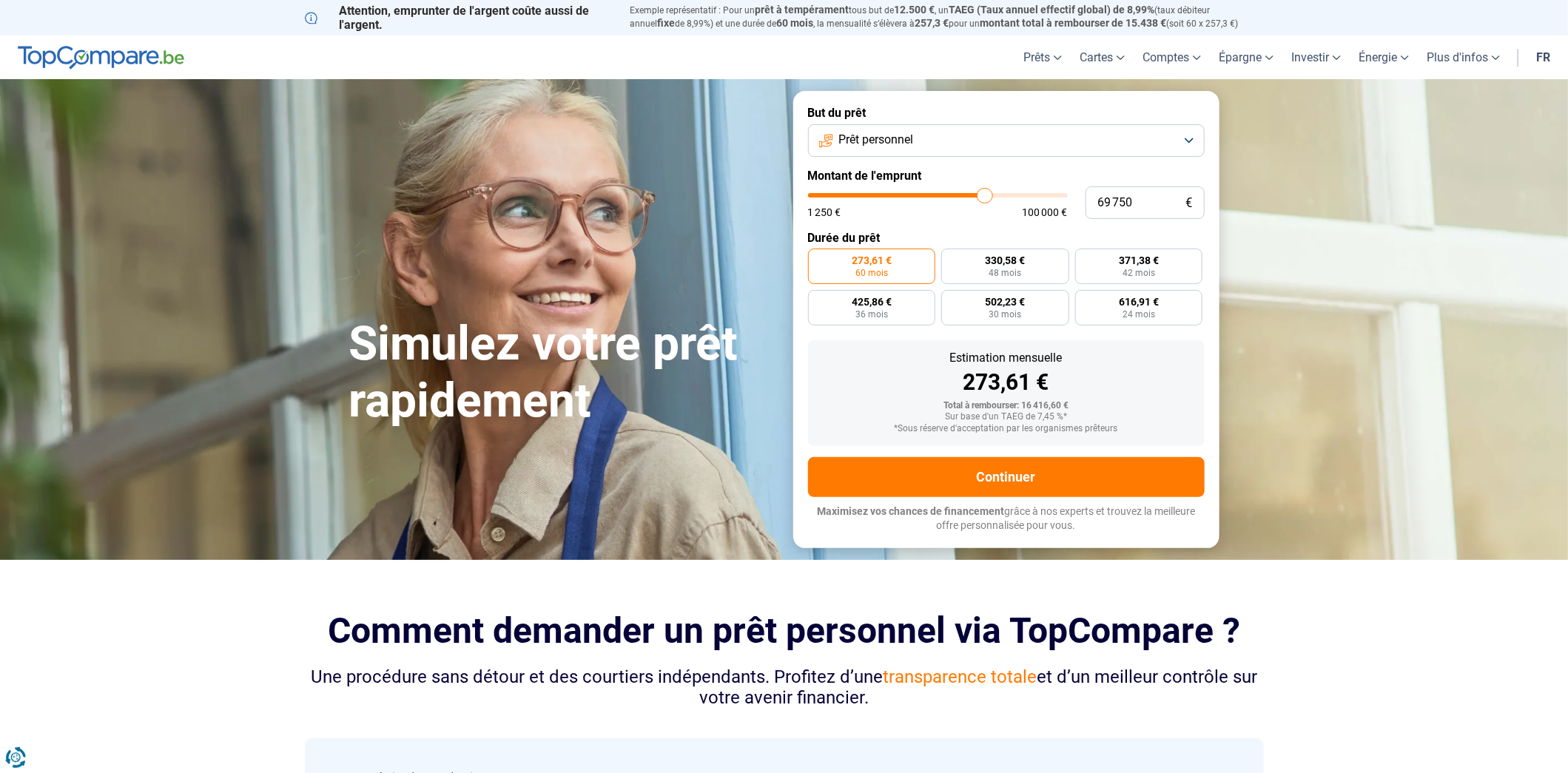
type input "70000"
type input "70 250"
type input "70250"
type input "70 750"
type input "70750"
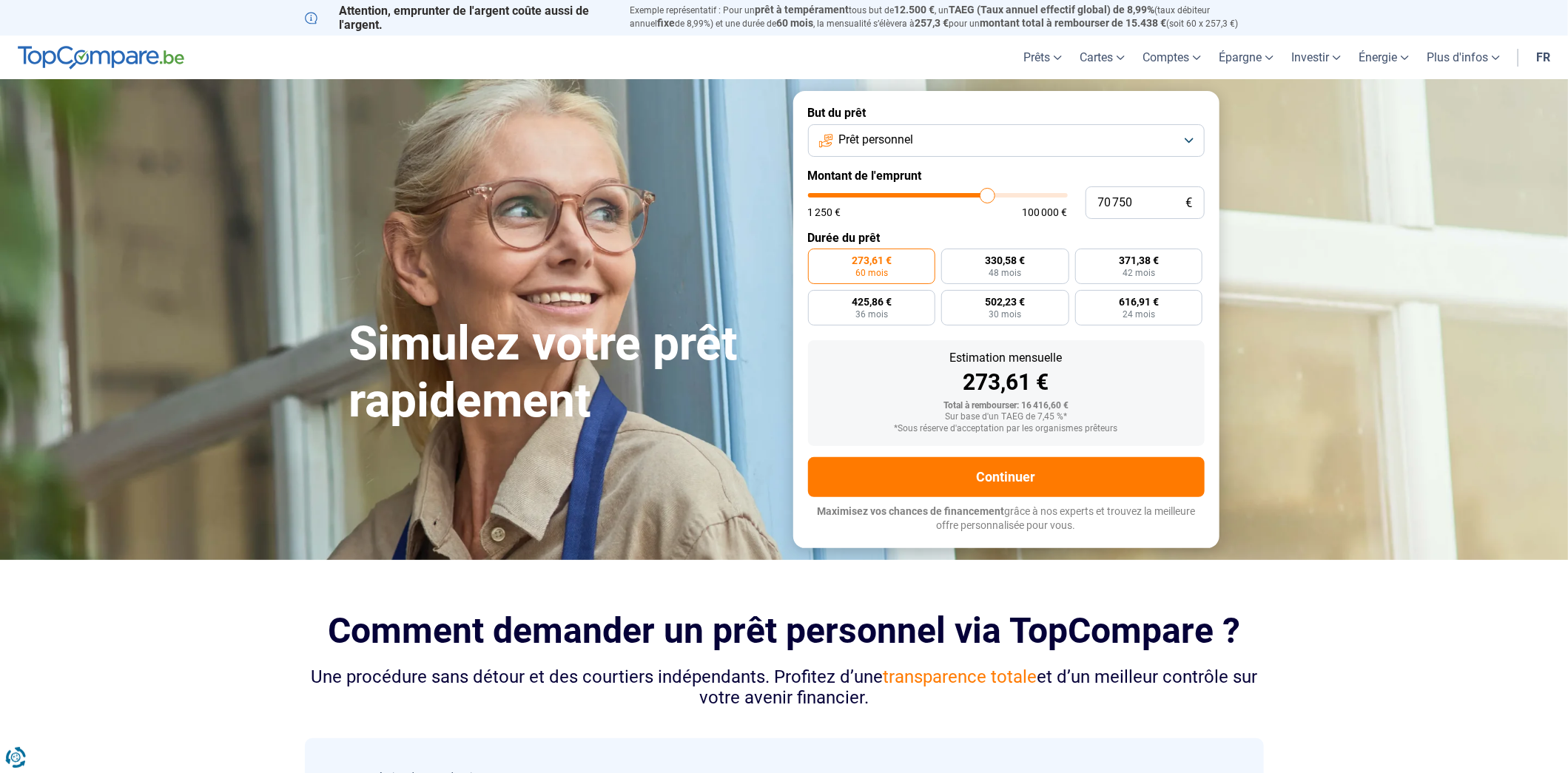
type input "71 500"
type input "71500"
type input "71 750"
type input "71750"
type input "72 250"
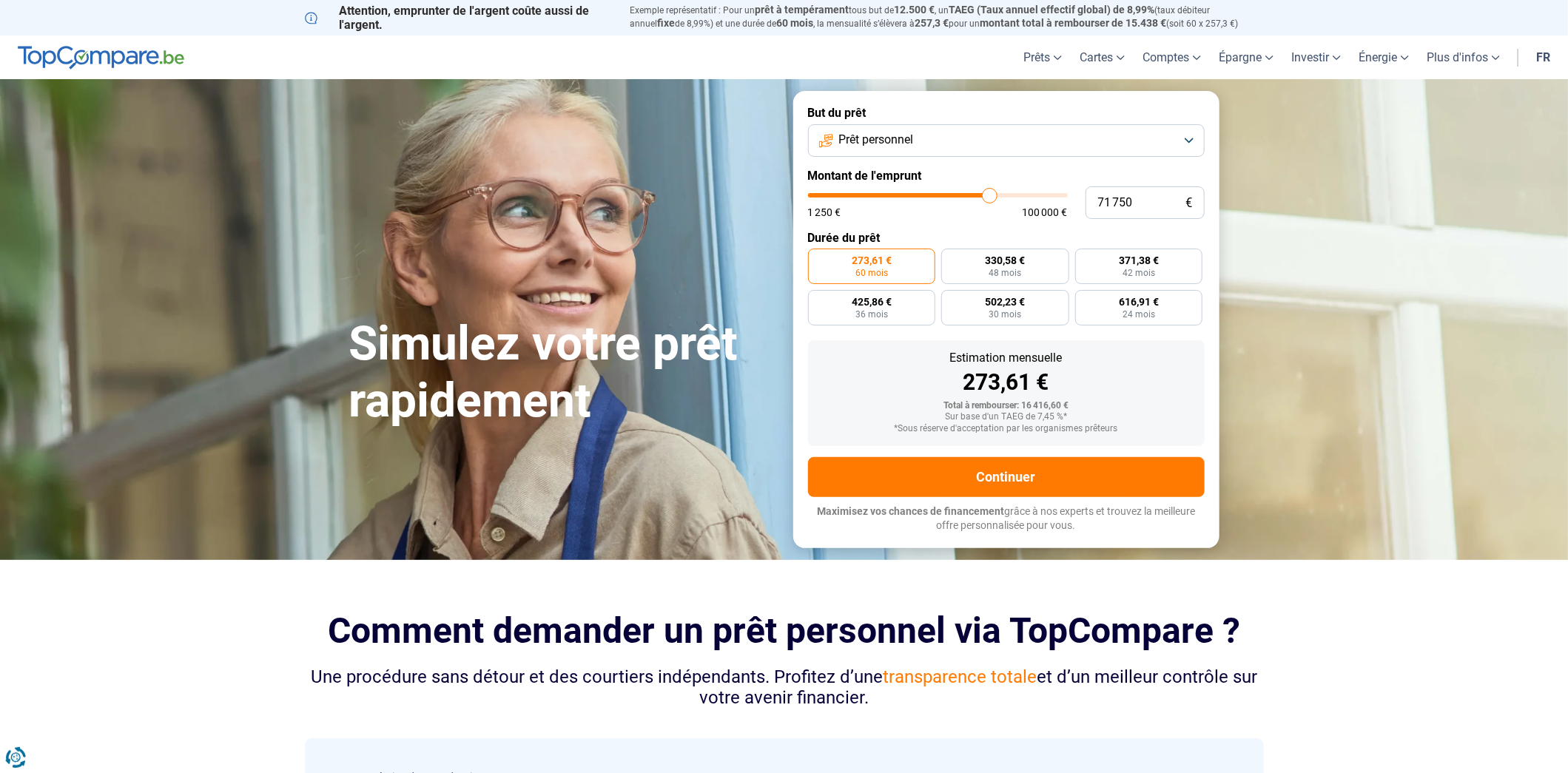
type input "72250"
type input "72 500"
type input "72500"
type input "72 750"
type input "72750"
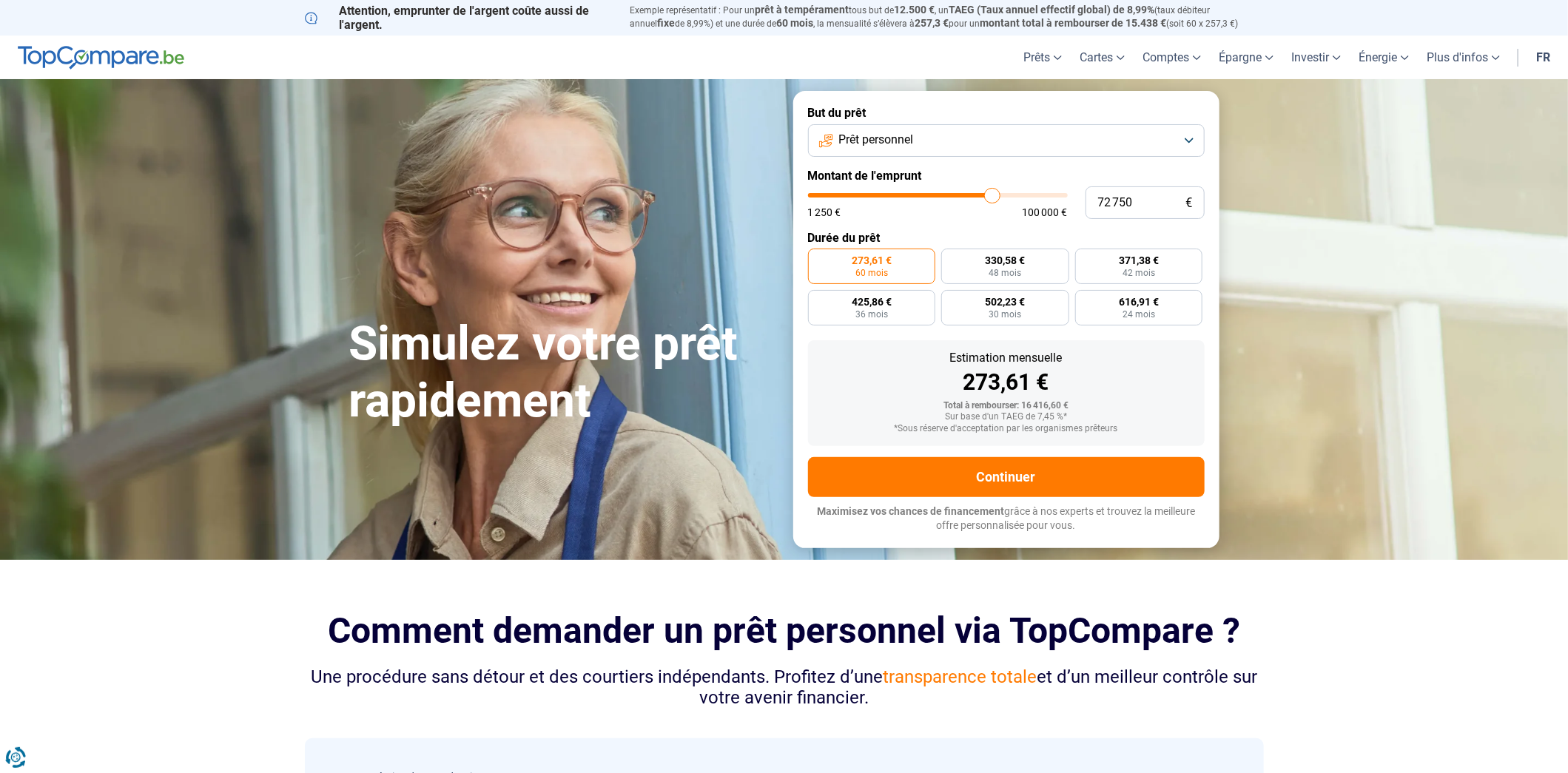
type input "73 000"
type input "73000"
type input "73 250"
type input "73250"
type input "73 500"
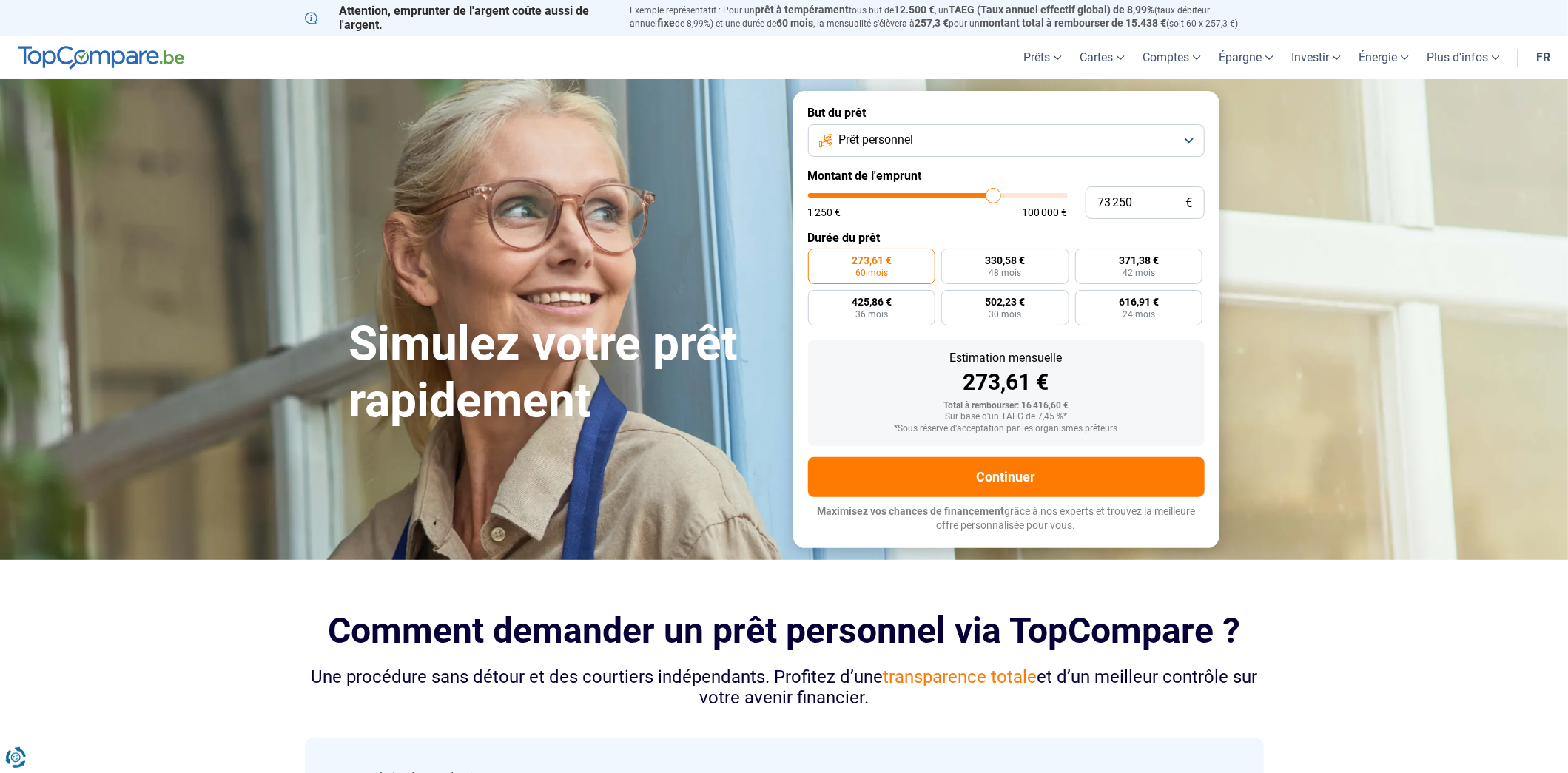
type input "73500"
type input "73 750"
type input "73750"
type input "74 000"
type input "74000"
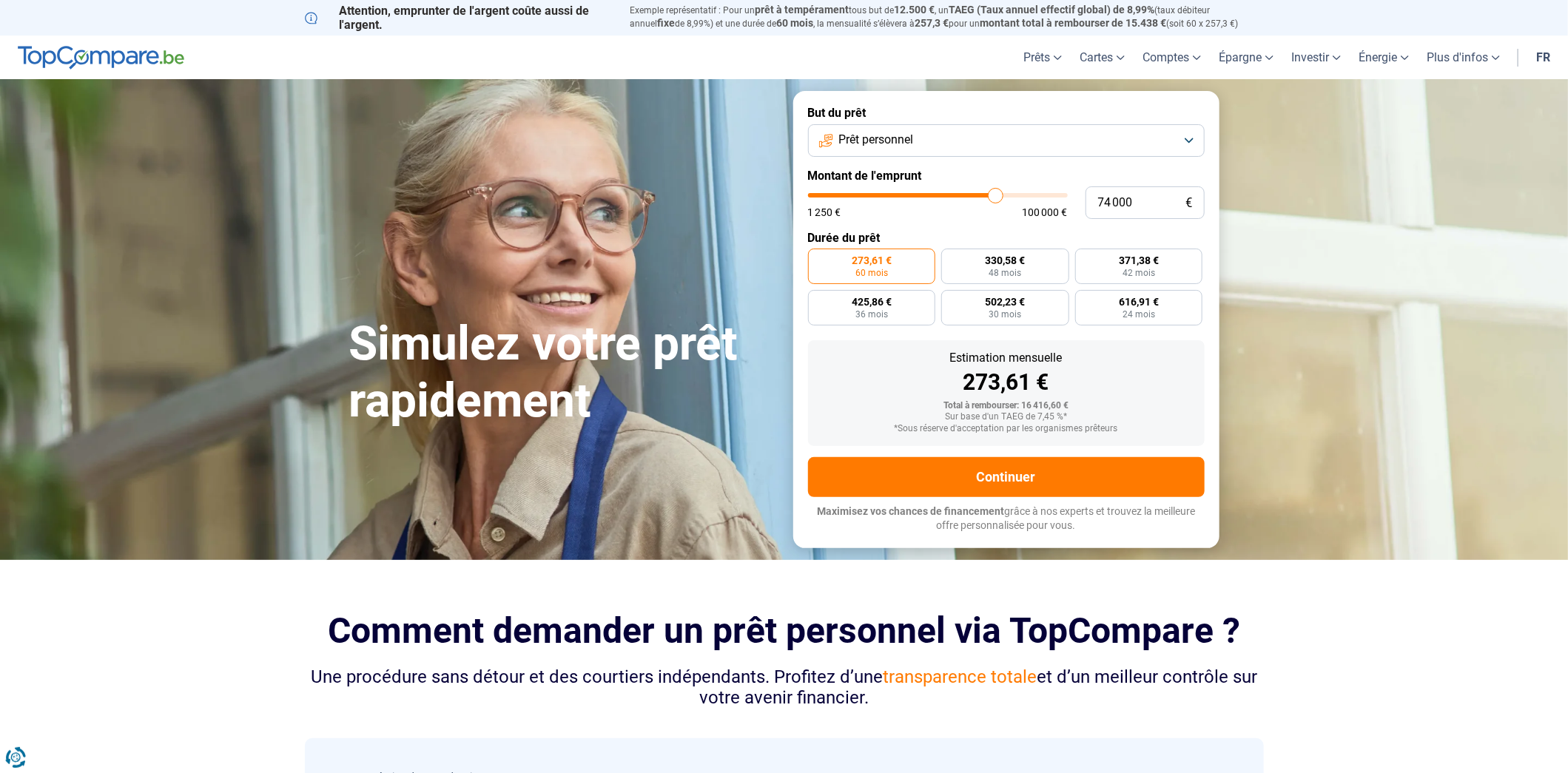
type input "74 250"
type input "74250"
type input "74 750"
type input "74750"
type input "75 000"
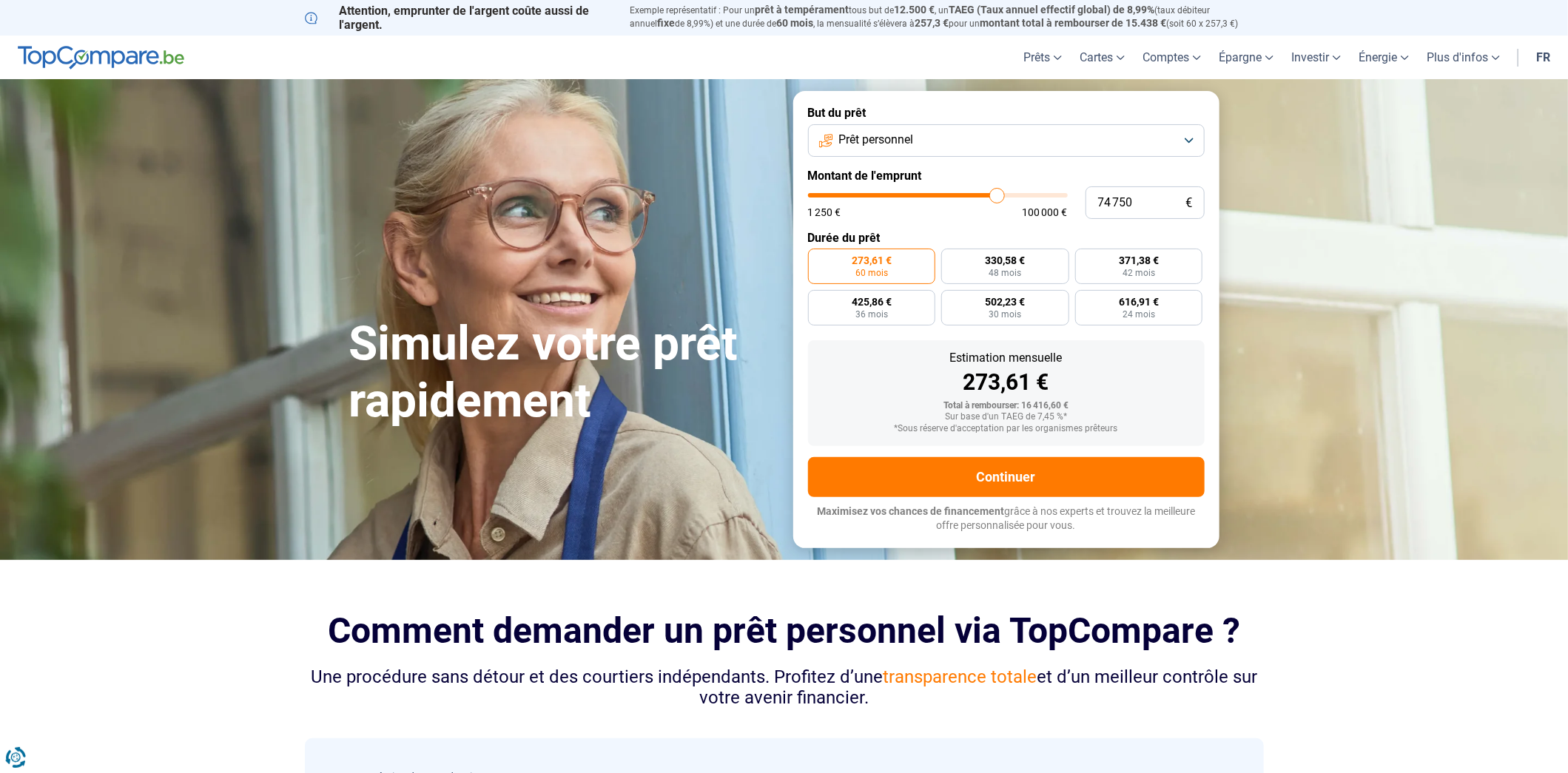
type input "75000"
type input "75 250"
type input "75250"
type input "75 750"
type input "75750"
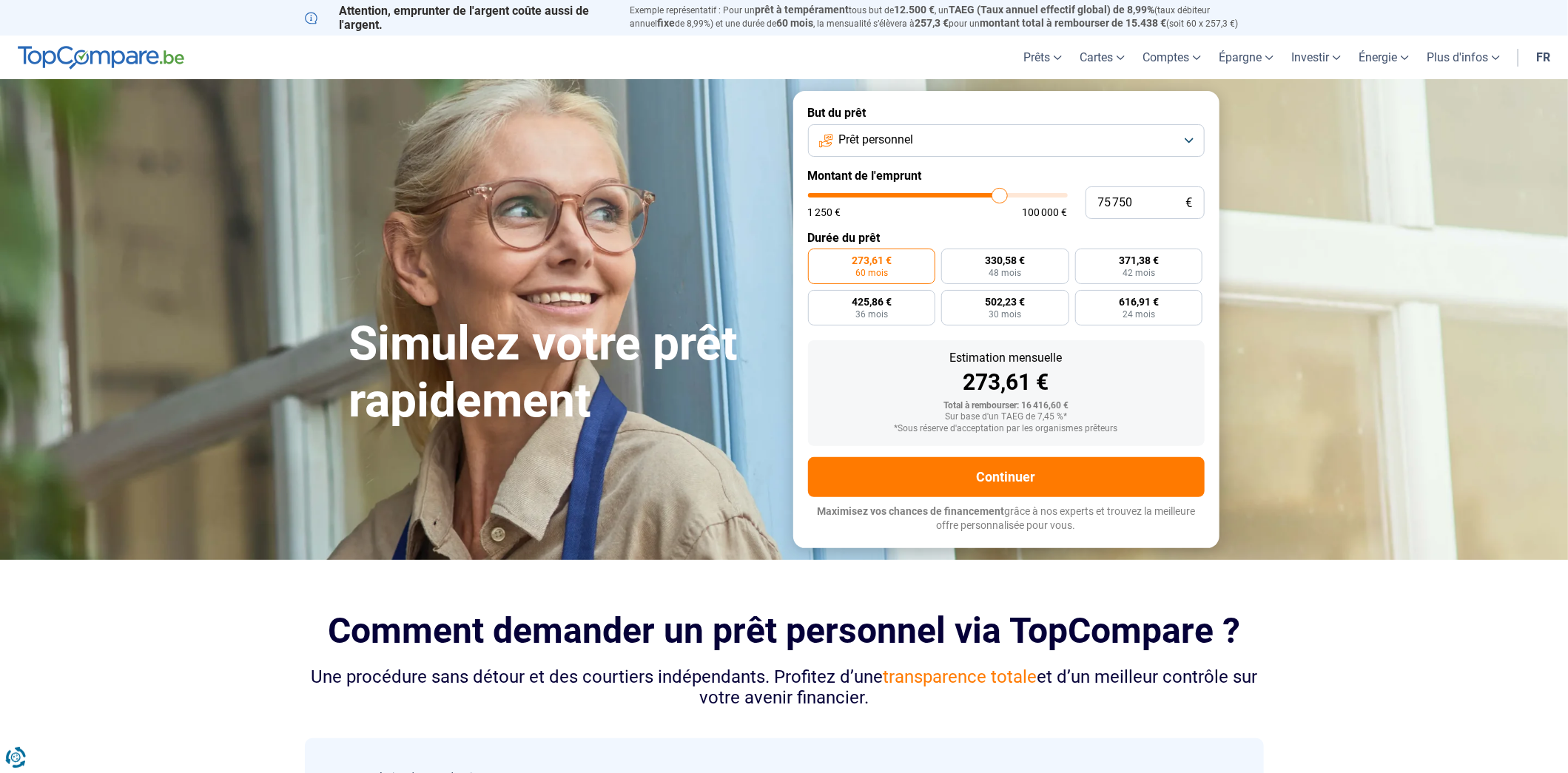
type input "76 000"
type input "76000"
type input "76 250"
type input "76250"
type input "76 750"
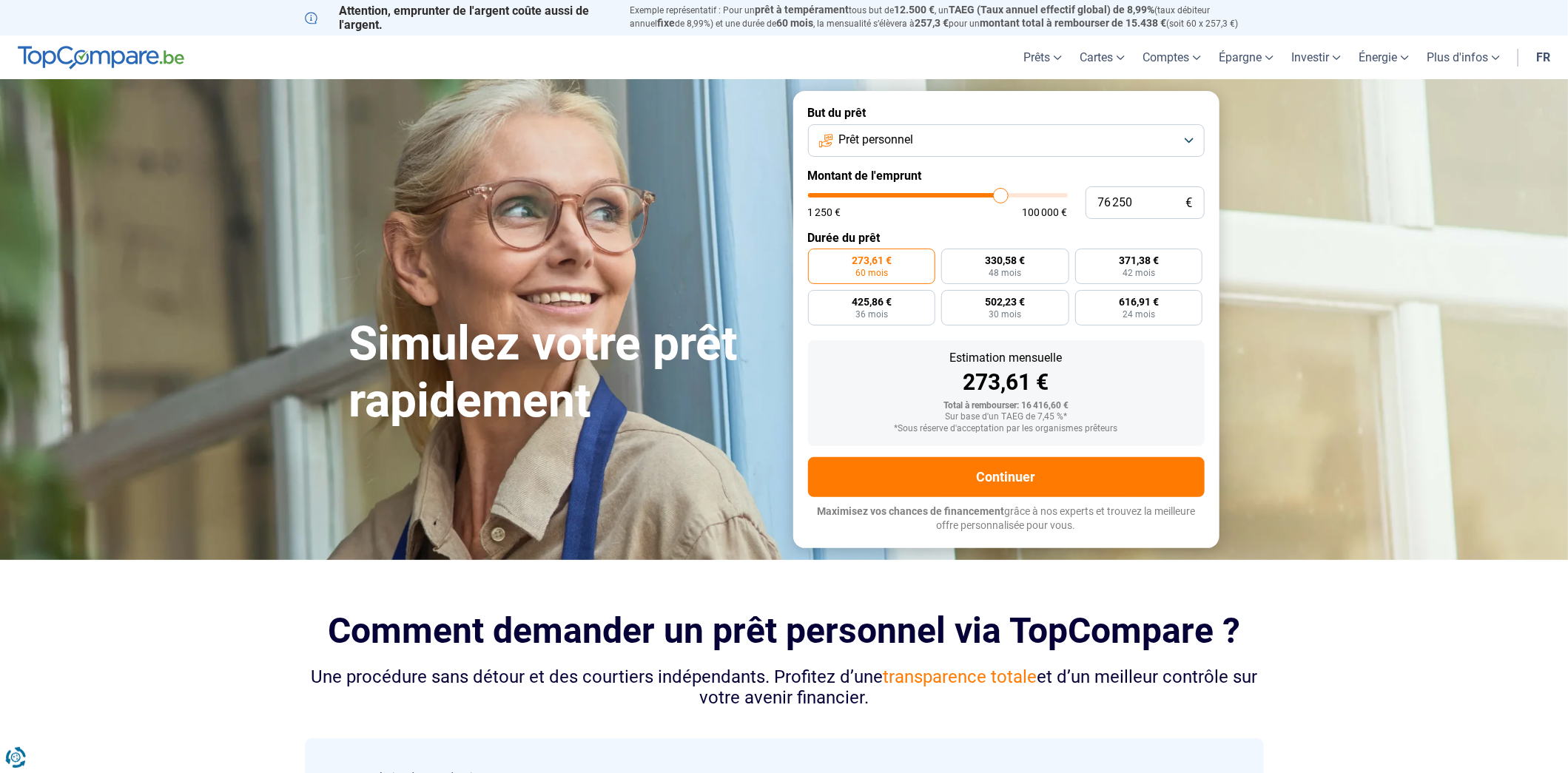
type input "76750"
type input "77 250"
type input "77250"
type input "77 750"
type input "77750"
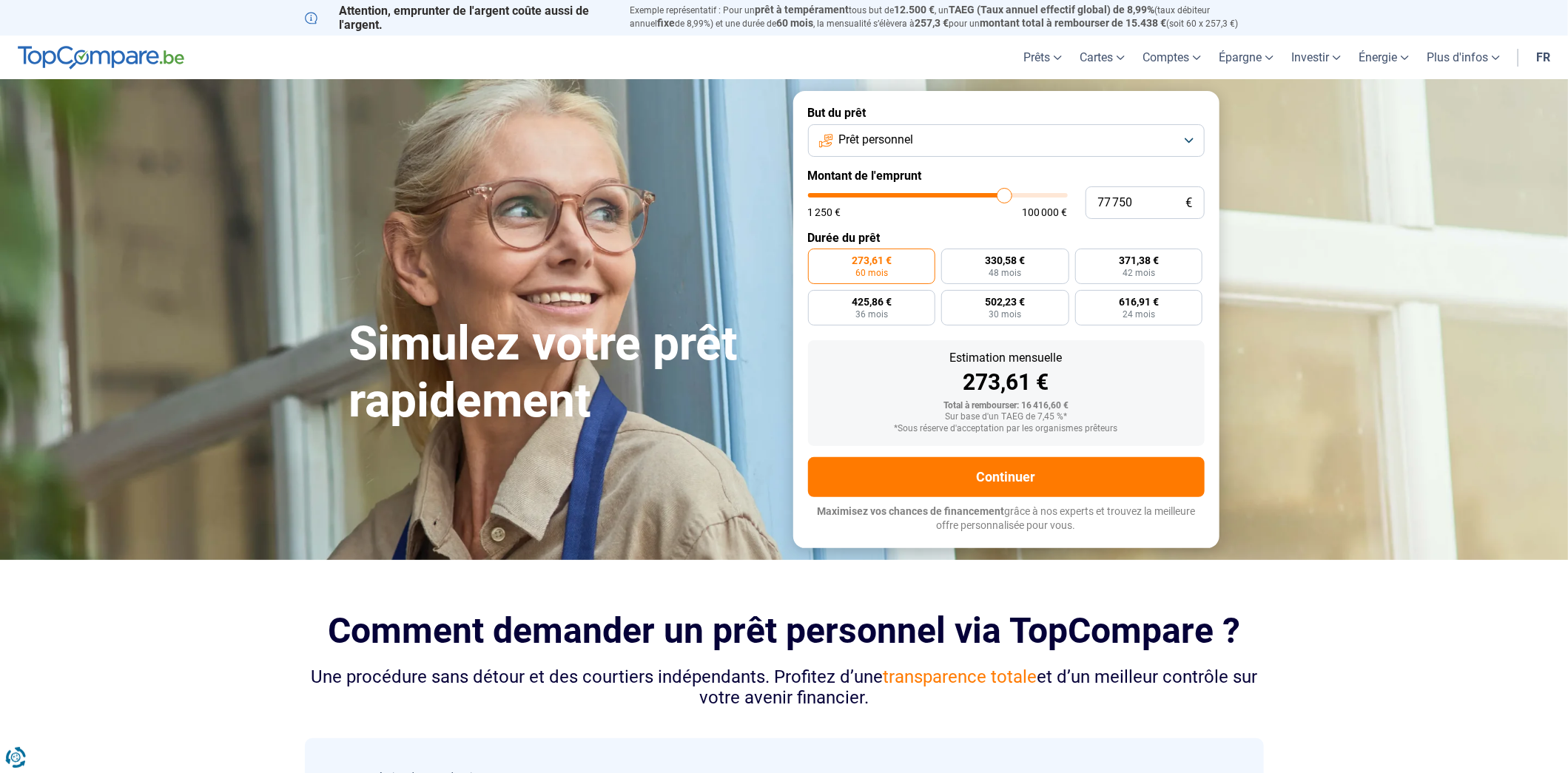
type input "78 000"
type input "78000"
type input "78 750"
type input "78750"
type input "79 000"
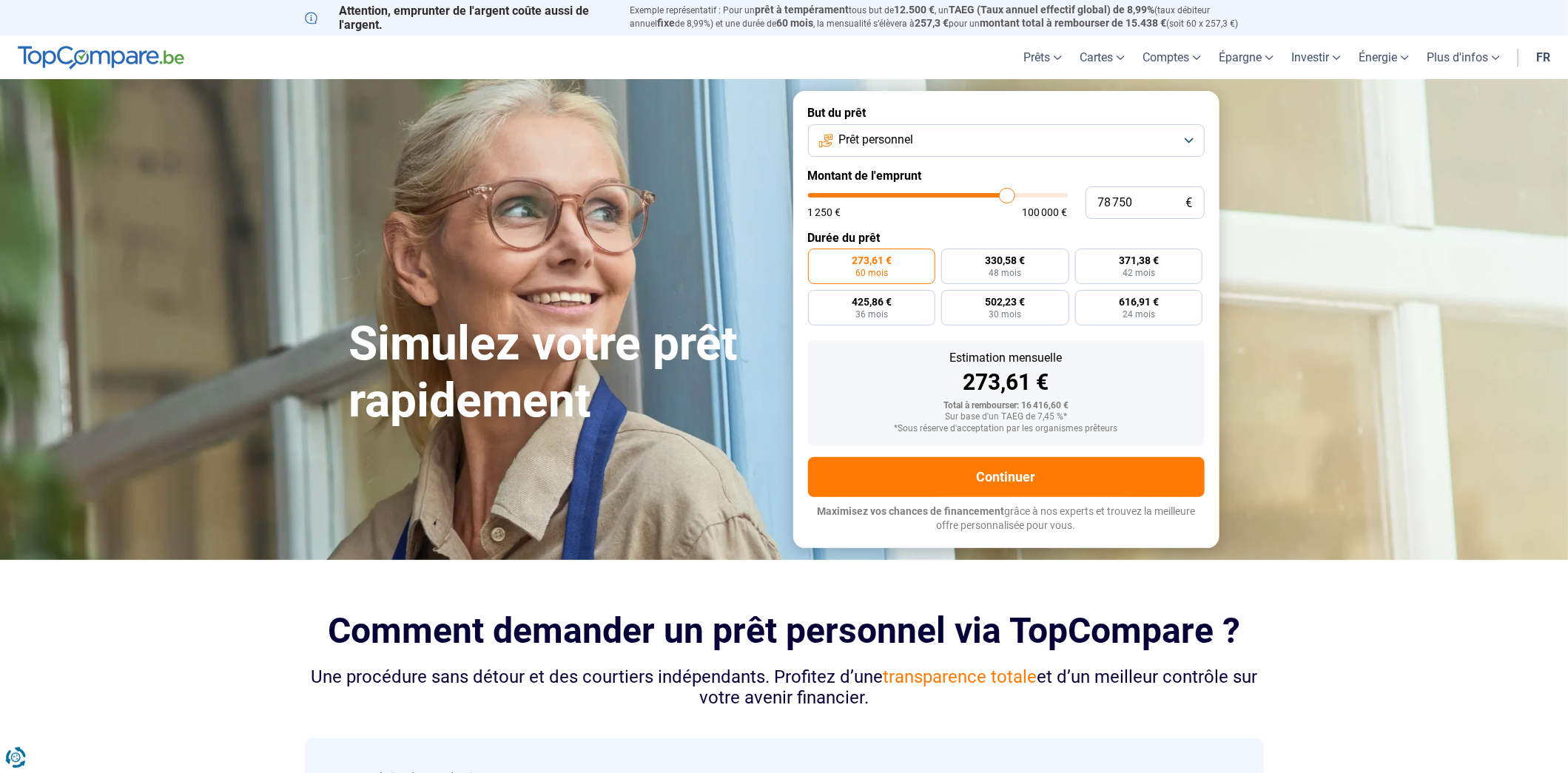
type input "79000"
type input "79 250"
type input "79250"
type input "79 750"
type input "79750"
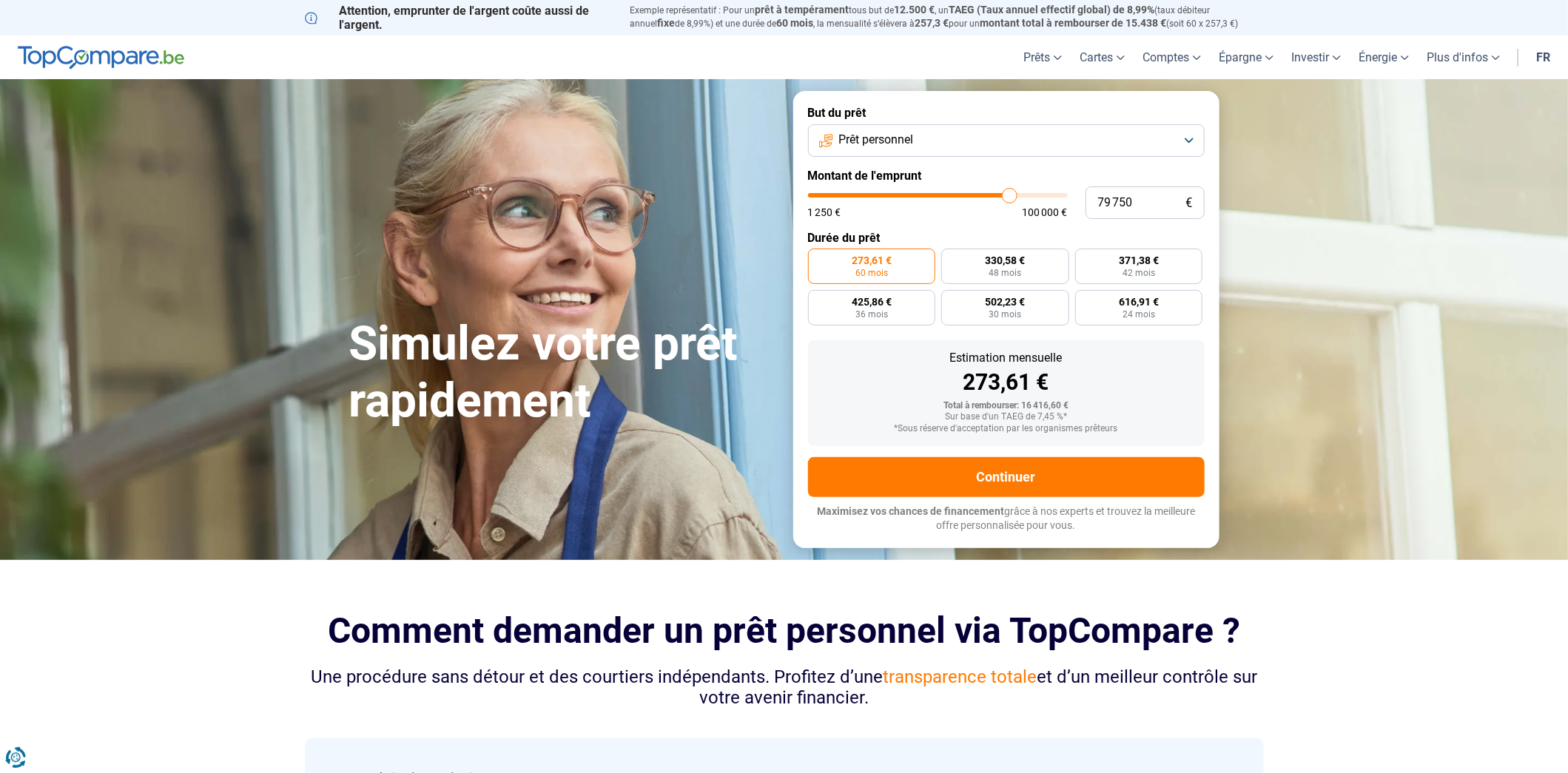
type input "80 000"
type input "80000"
type input "80 250"
type input "80250"
type input "80 750"
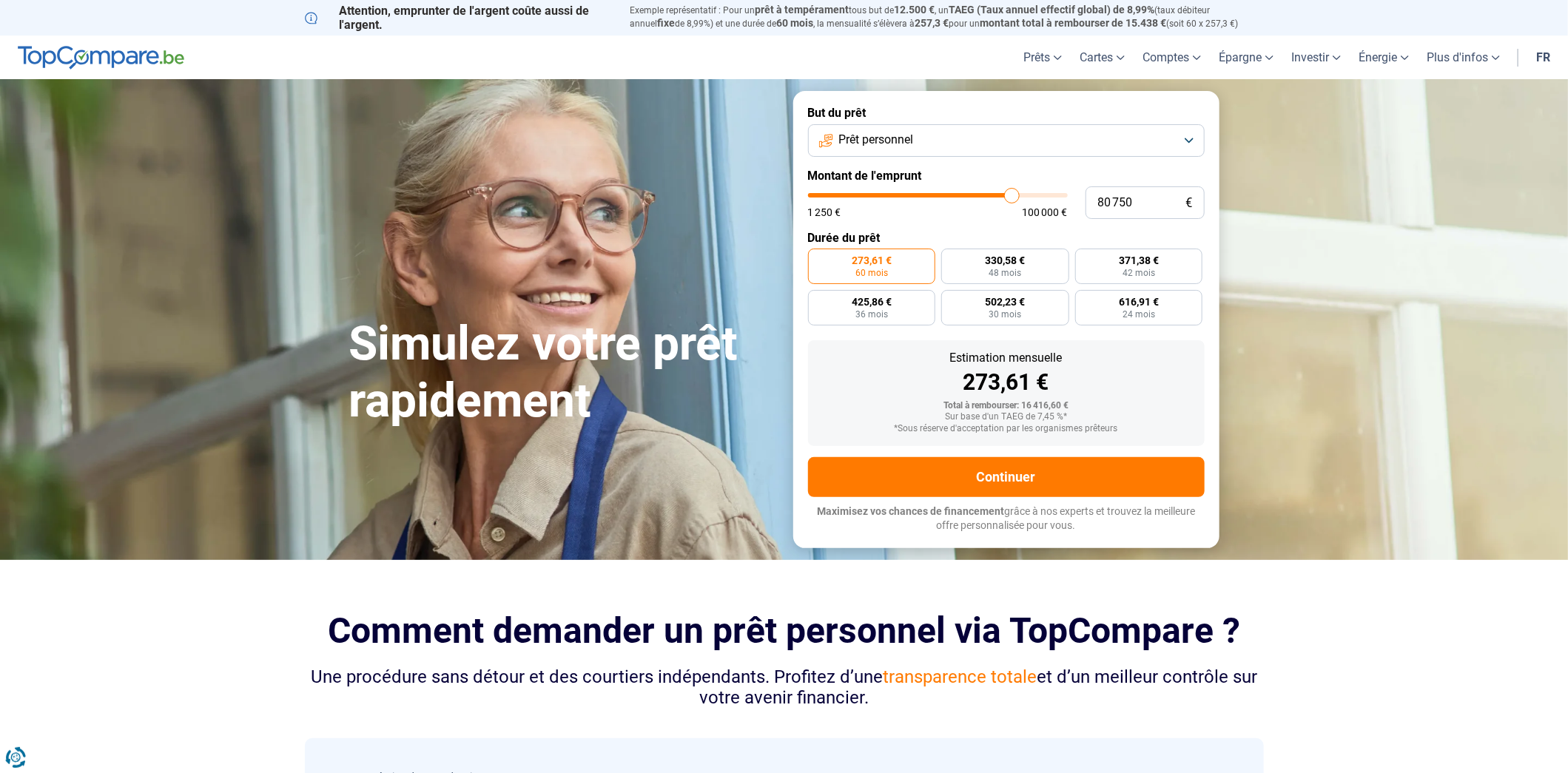
drag, startPoint x: 846, startPoint y: 201, endPoint x: 1011, endPoint y: 212, distance: 165.4
type input "80750"
click at [1011, 198] on input "range" at bounding box center [937, 194] width 260 height 4
radio input "false"
type input "80 250"
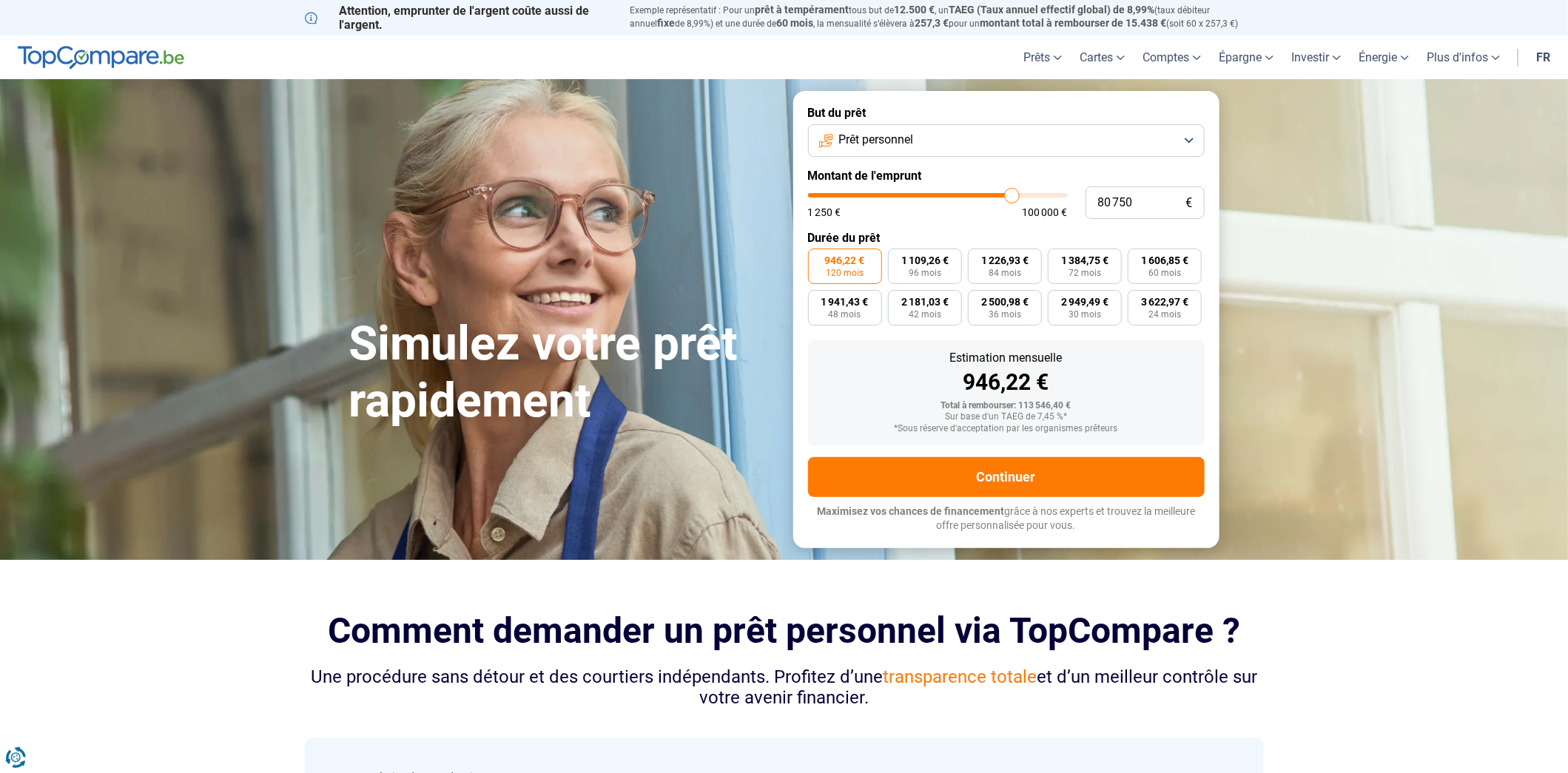
type input "80250"
type input "79 750"
type input "79750"
type input "79 250"
type input "79250"
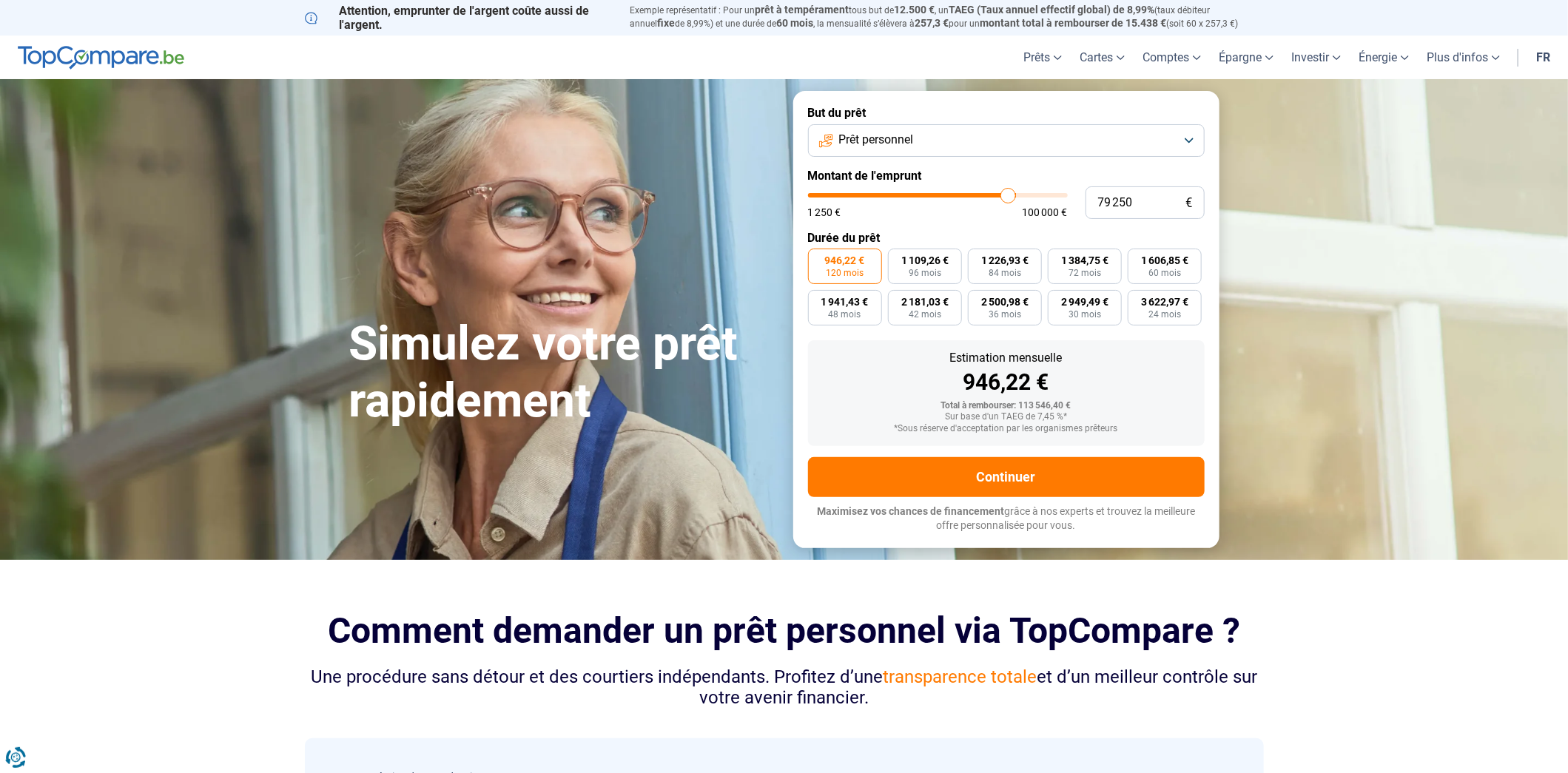
type input "78 750"
type input "78750"
type input "78 250"
drag, startPoint x: 1012, startPoint y: 198, endPoint x: 983, endPoint y: 201, distance: 29.2
click at [983, 198] on input "range" at bounding box center [937, 194] width 260 height 4
